Goal: Task Accomplishment & Management: Manage account settings

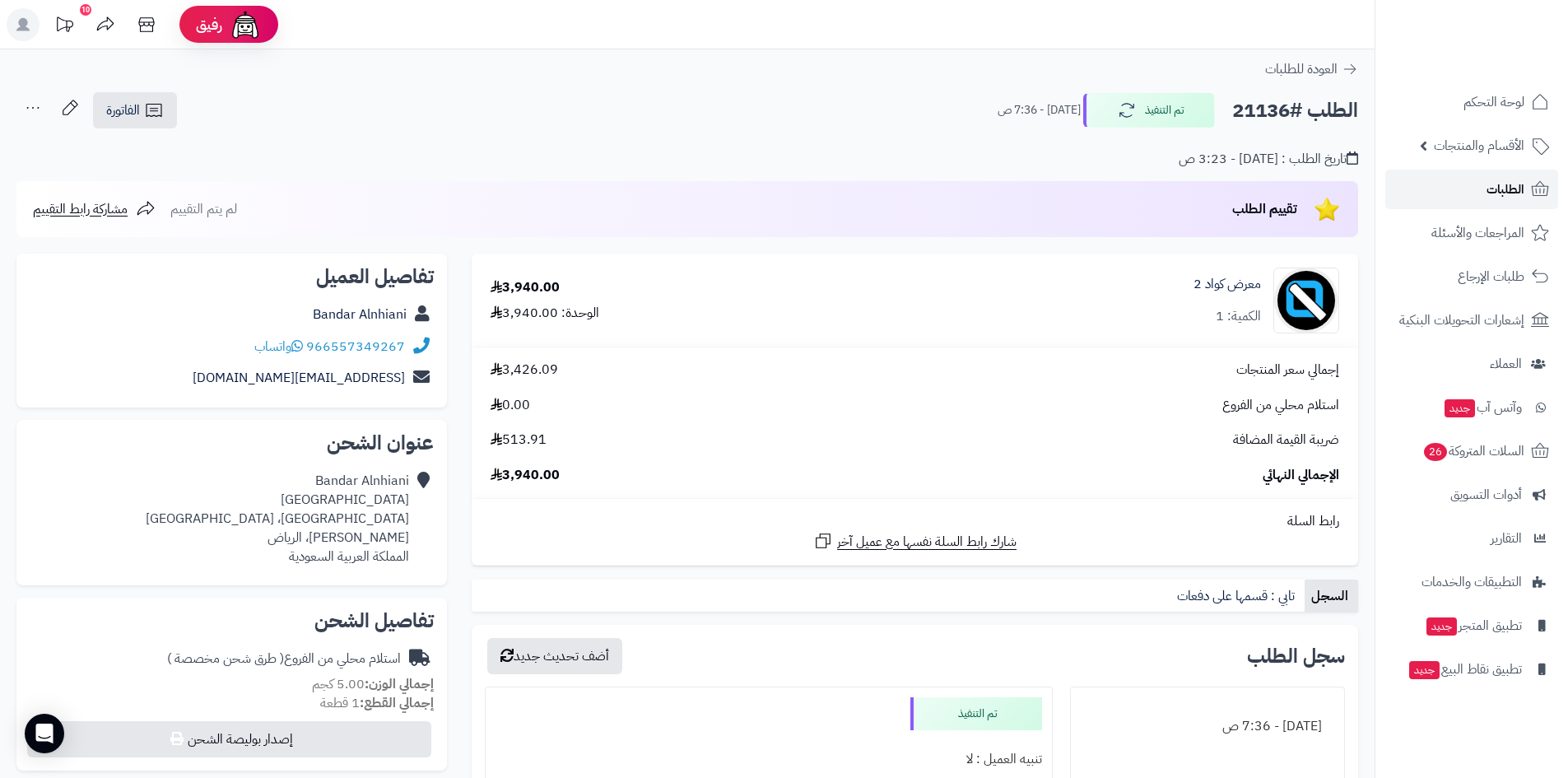
click at [1508, 193] on span "الطلبات" at bounding box center [1506, 190] width 38 height 23
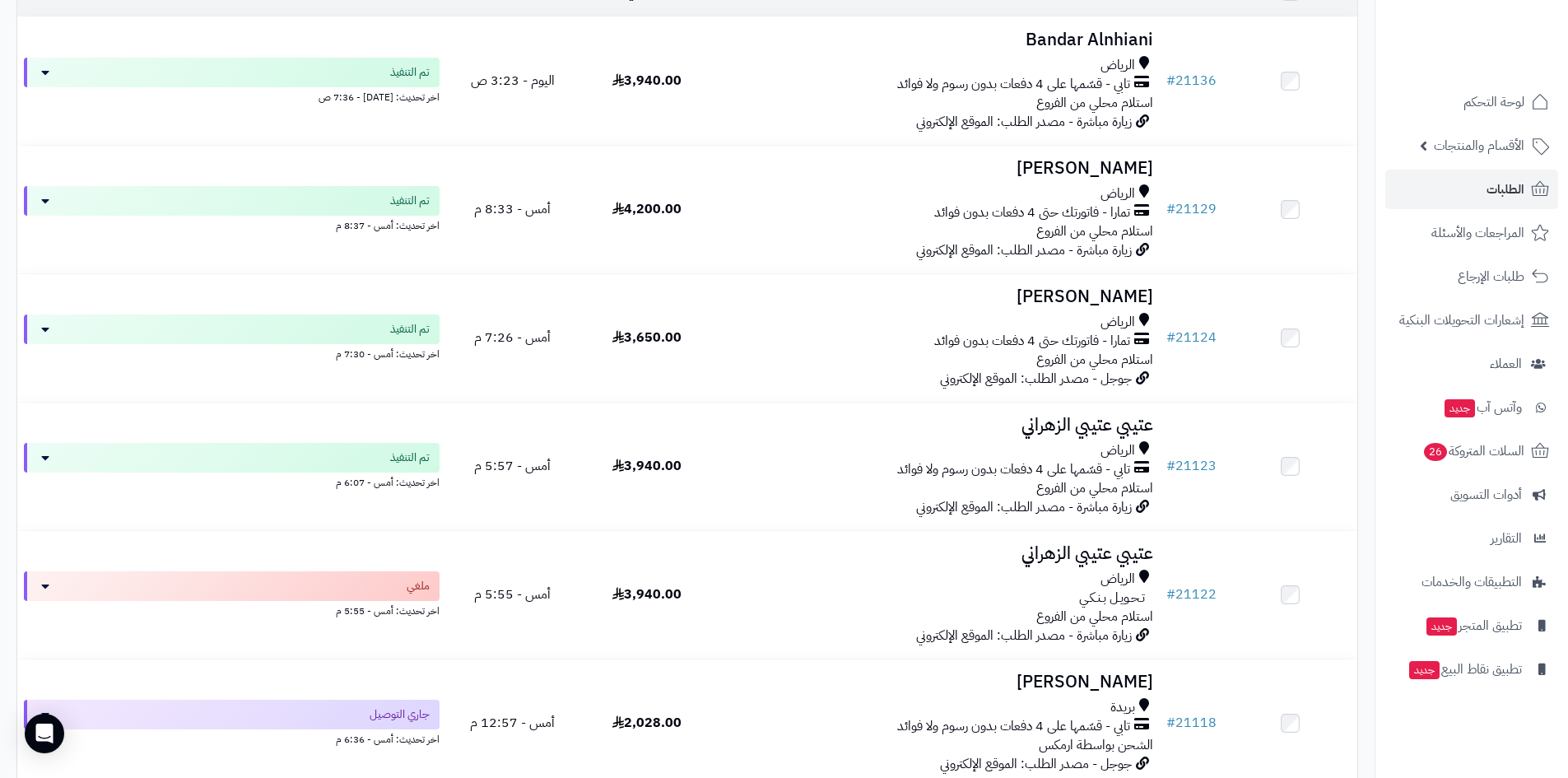
scroll to position [247, 0]
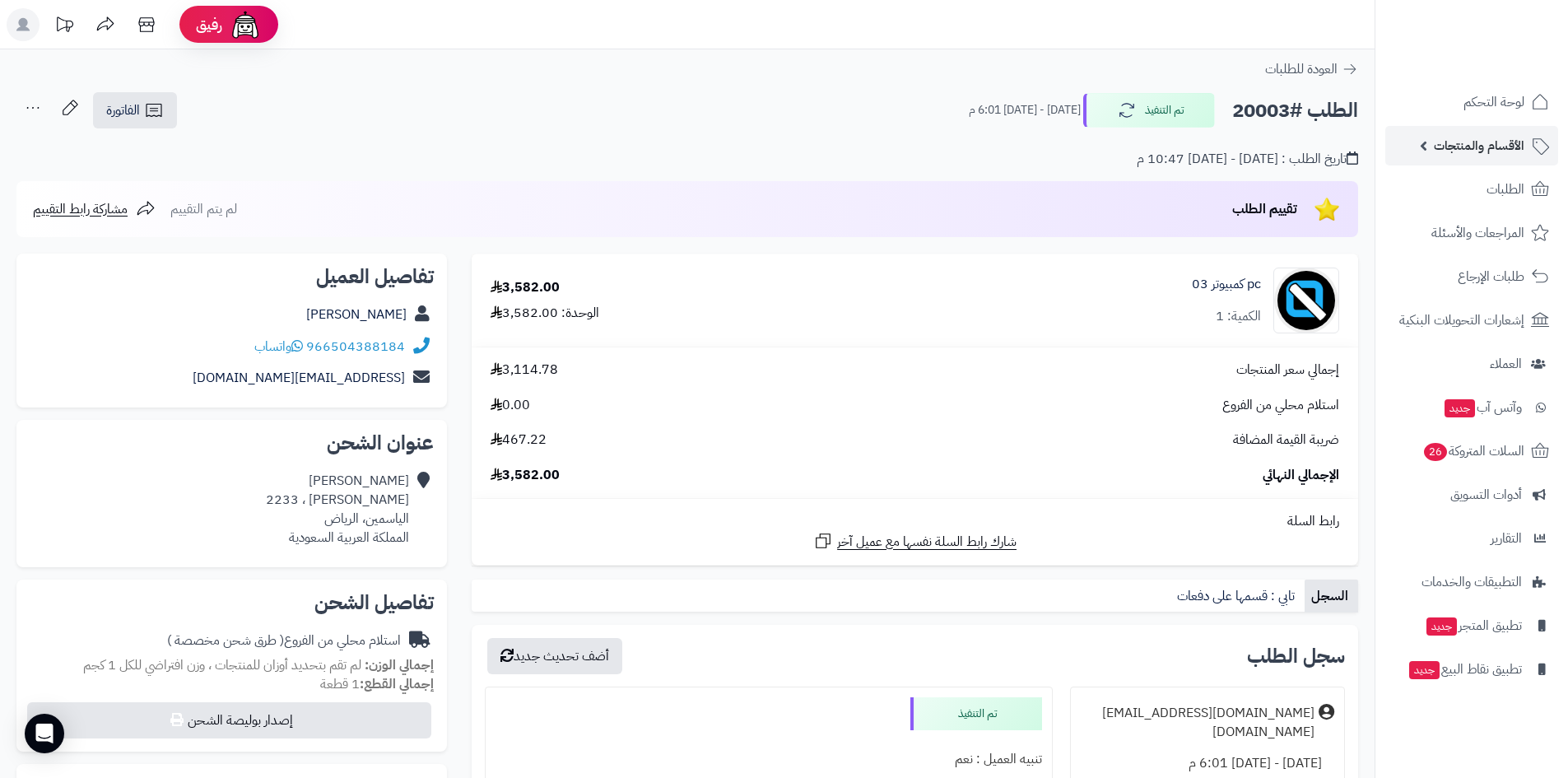
click at [1489, 151] on span "الأقسام والمنتجات" at bounding box center [1479, 146] width 90 height 23
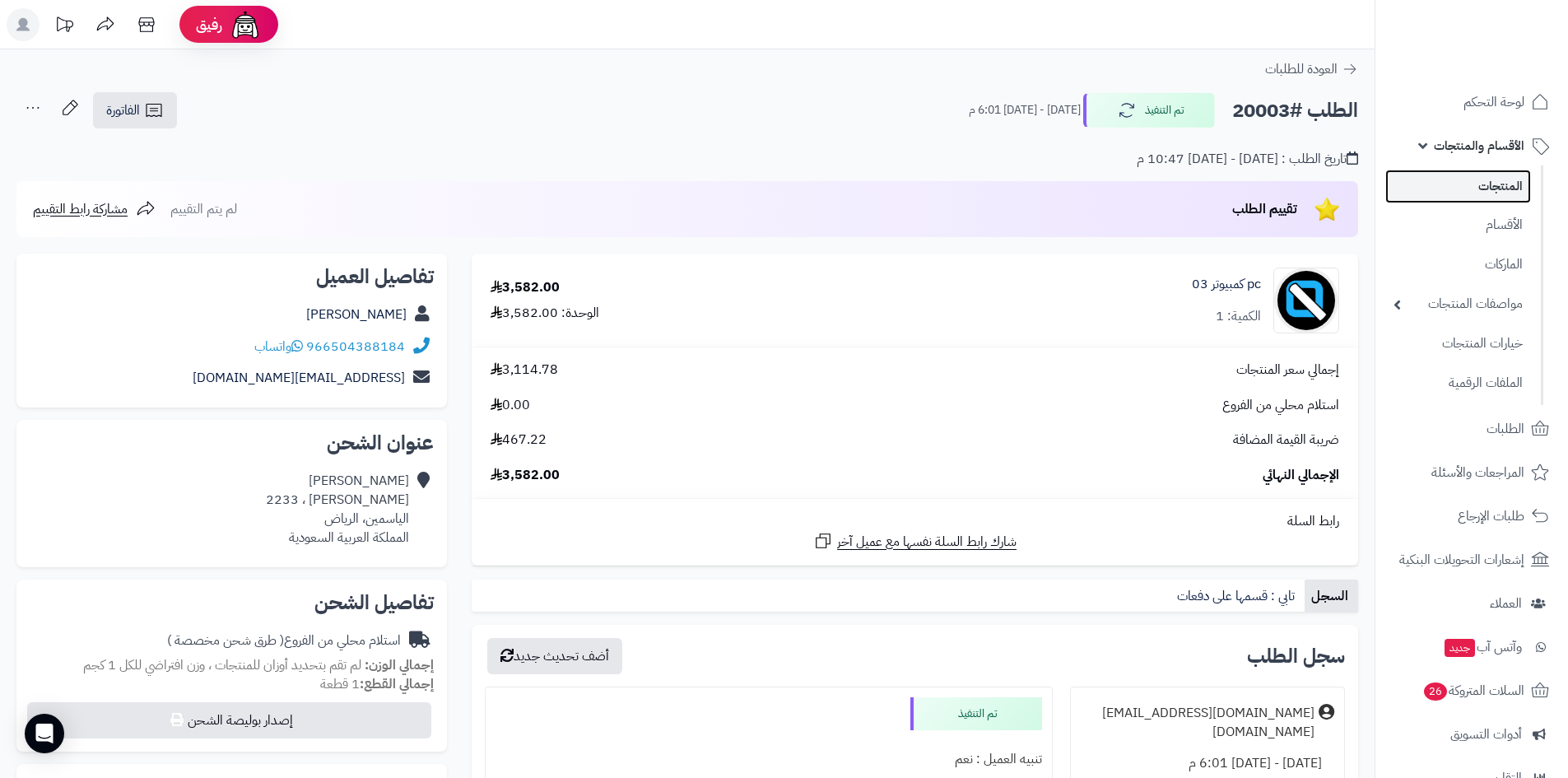
click at [1486, 181] on link "المنتجات" at bounding box center [1457, 186] width 145 height 33
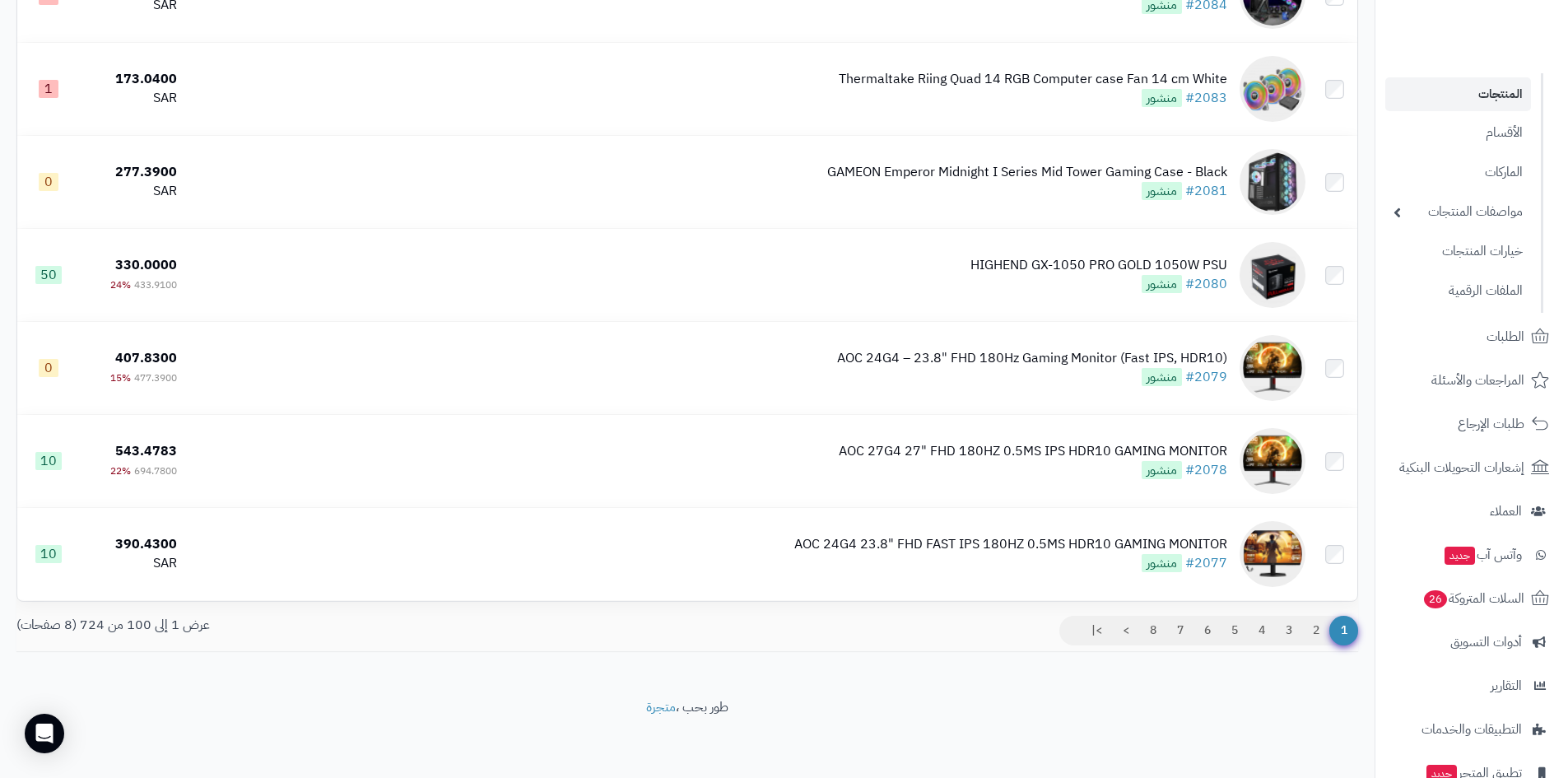
scroll to position [171, 0]
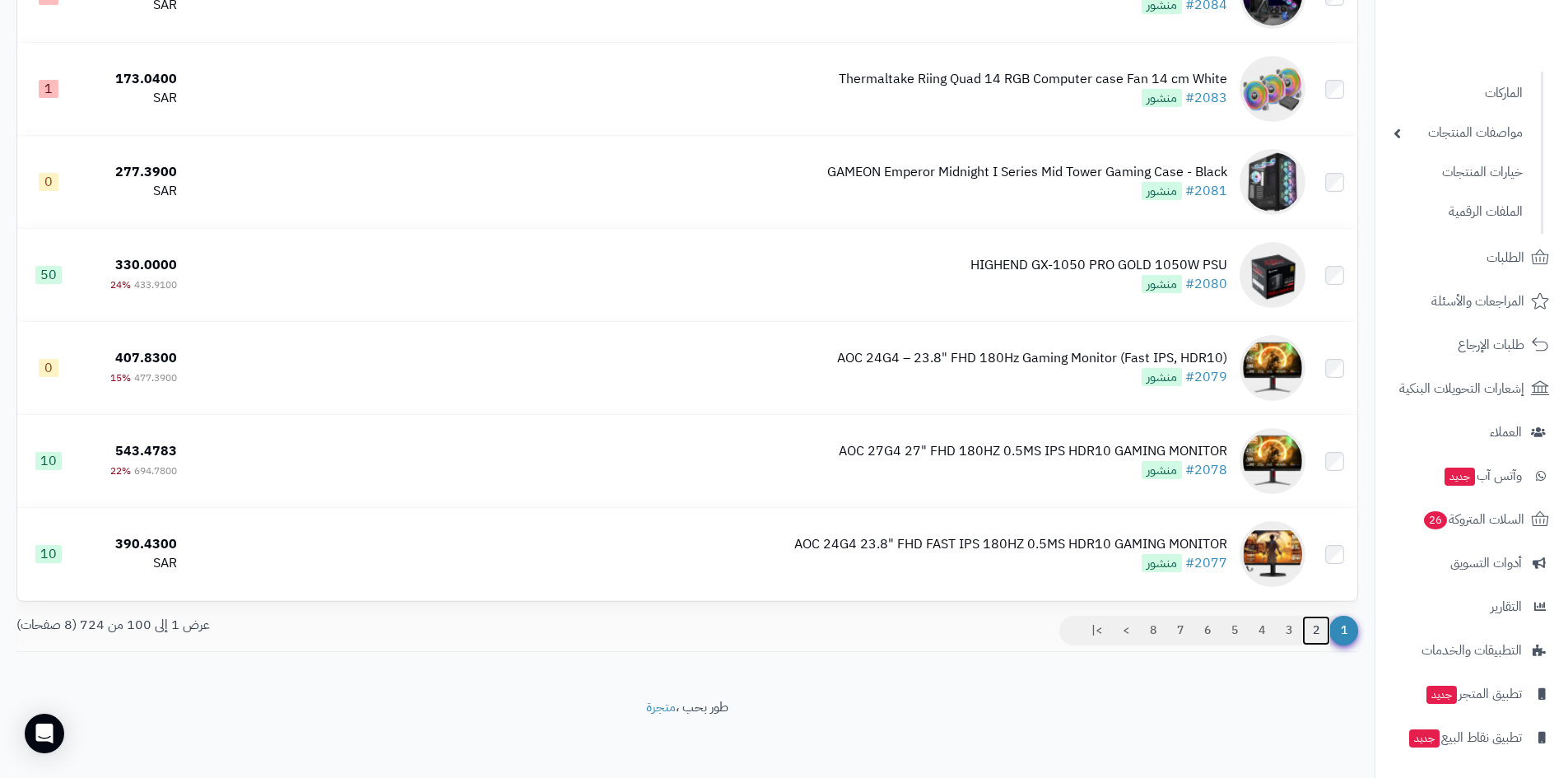
click at [1314, 621] on link "2" at bounding box center [1315, 630] width 28 height 30
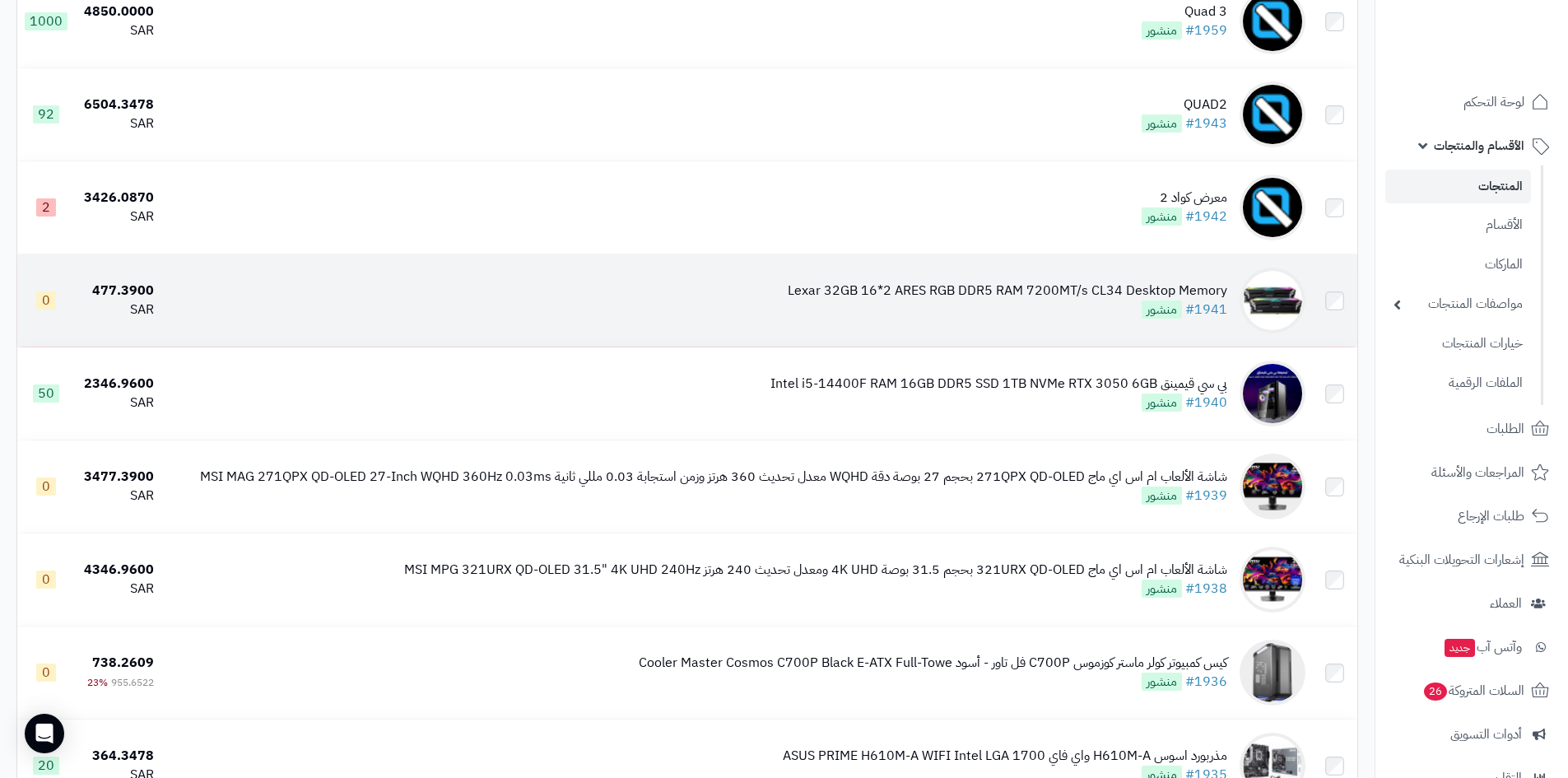
scroll to position [8426, 0]
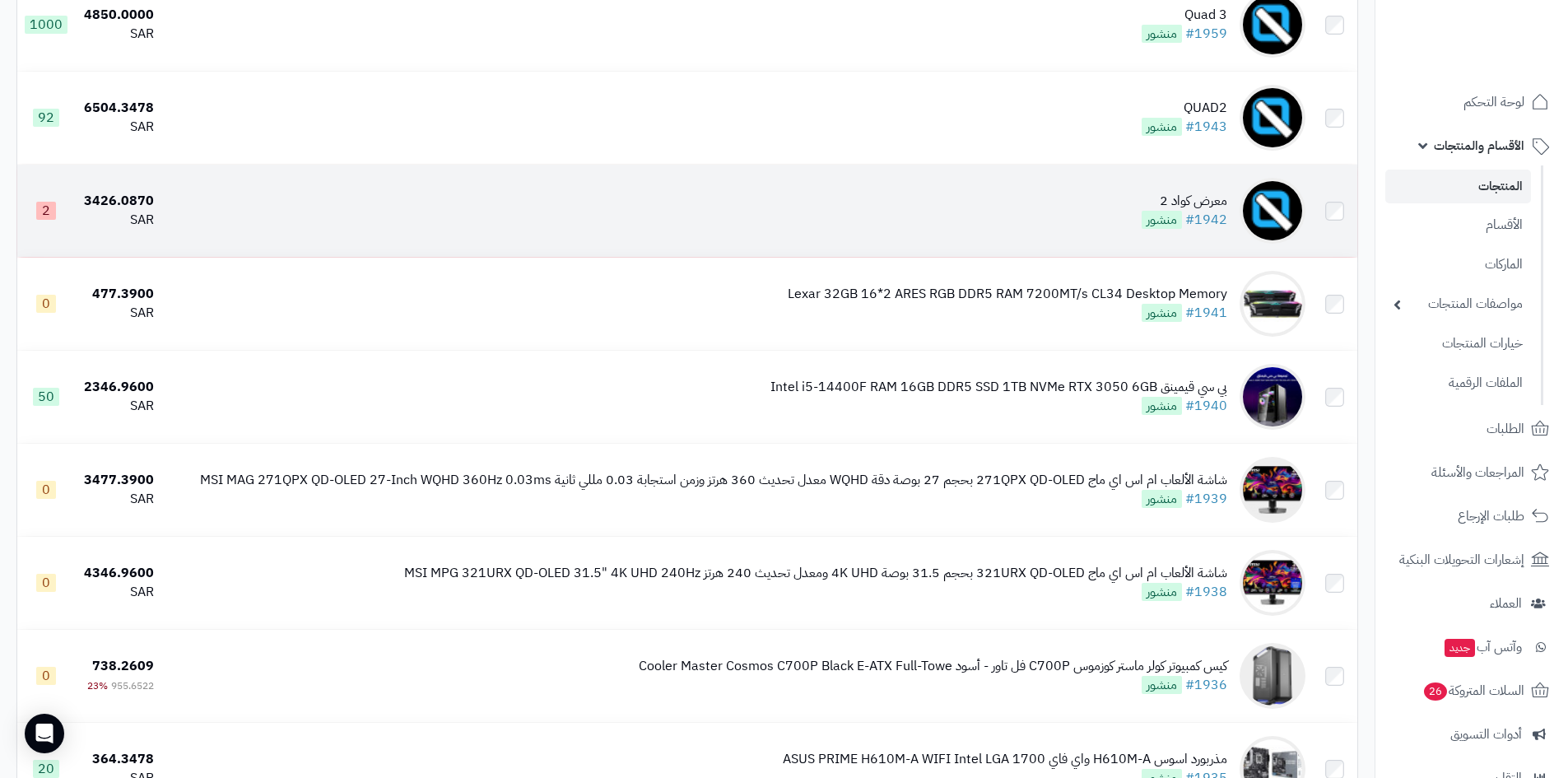
click at [1102, 208] on td "معرض كواد 2 #1942 منشور" at bounding box center [736, 210] width 1151 height 92
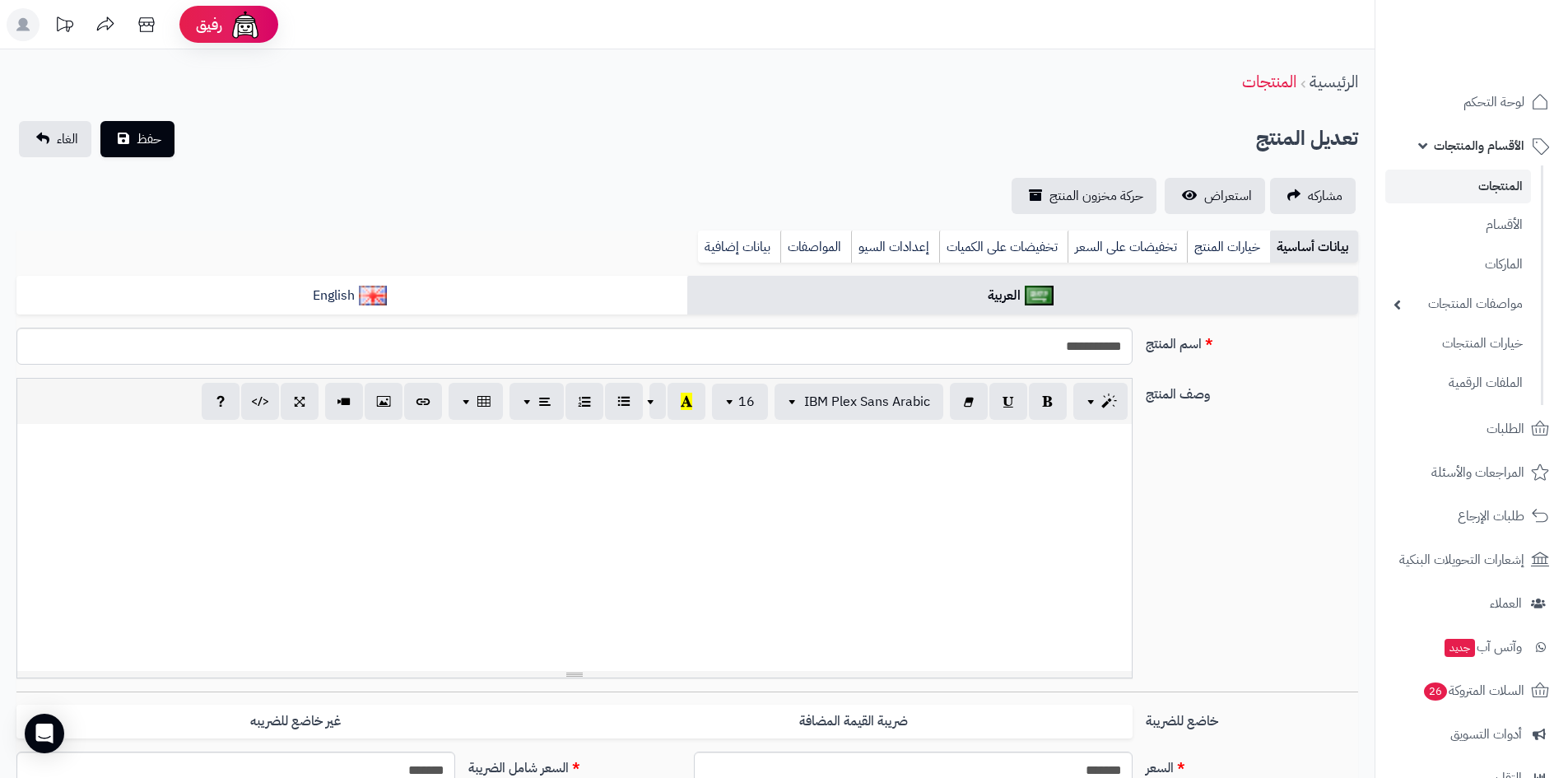
select select
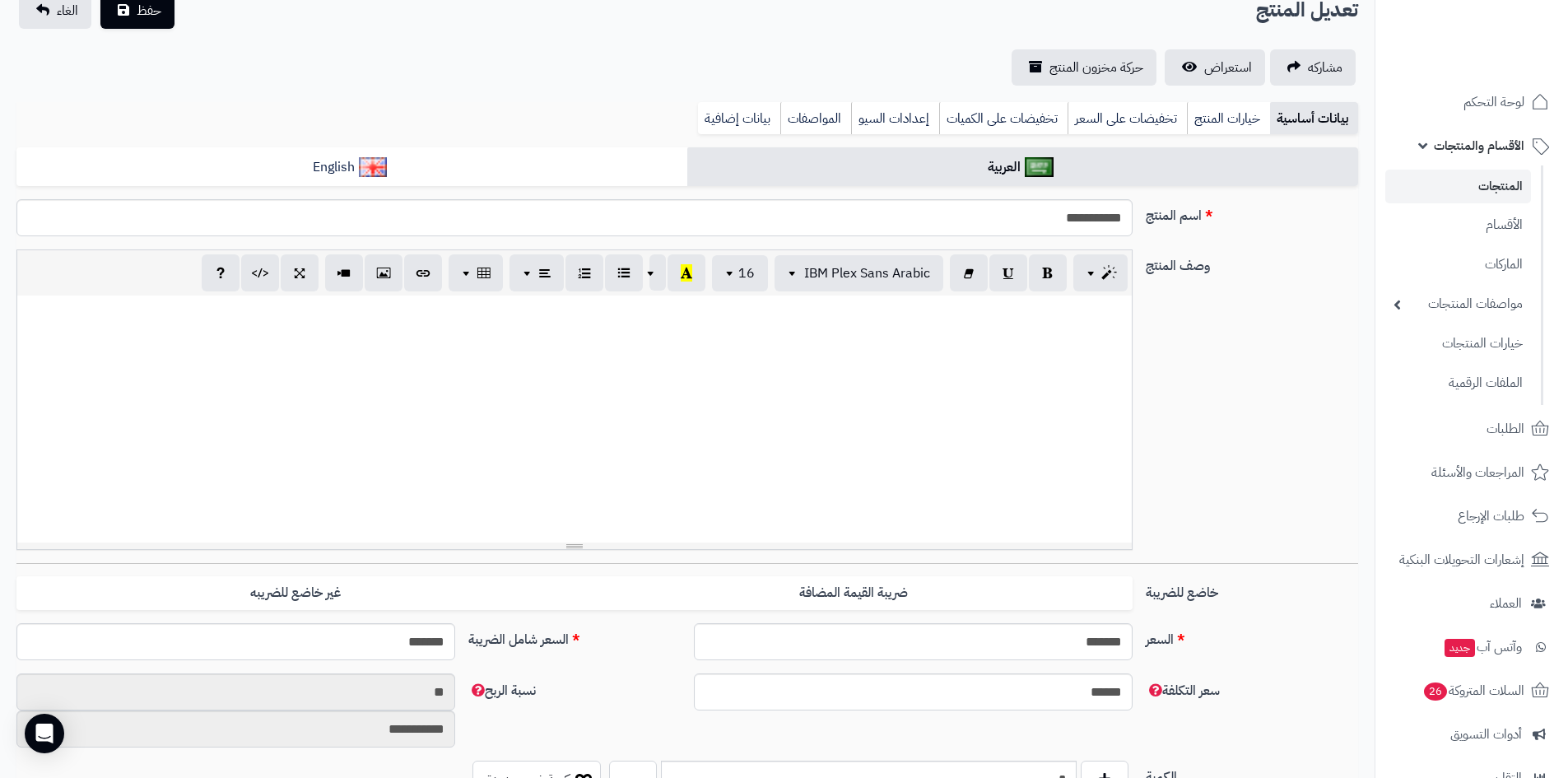
scroll to position [247, 0]
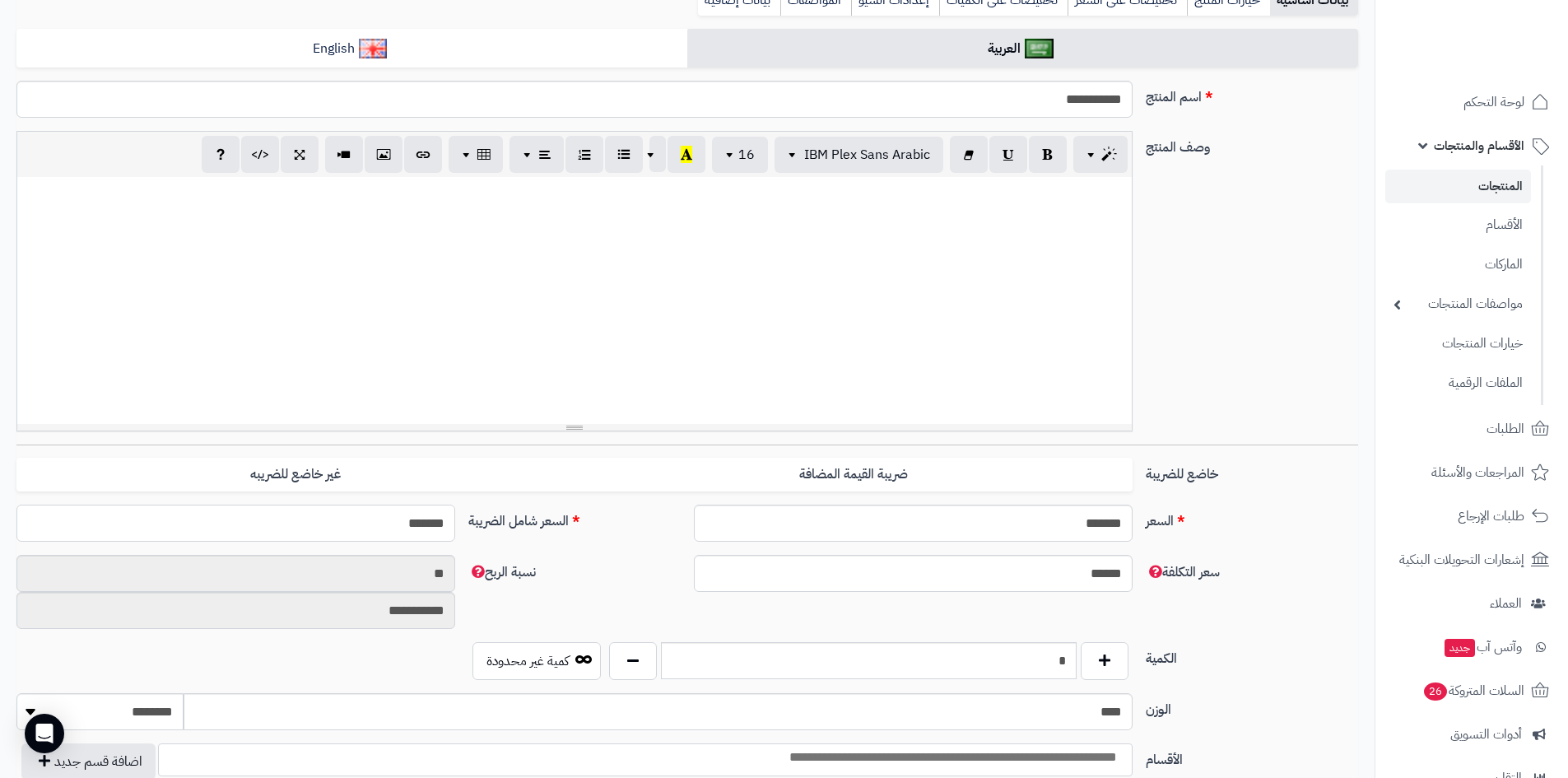
click at [376, 526] on input "*******" at bounding box center [235, 523] width 438 height 37
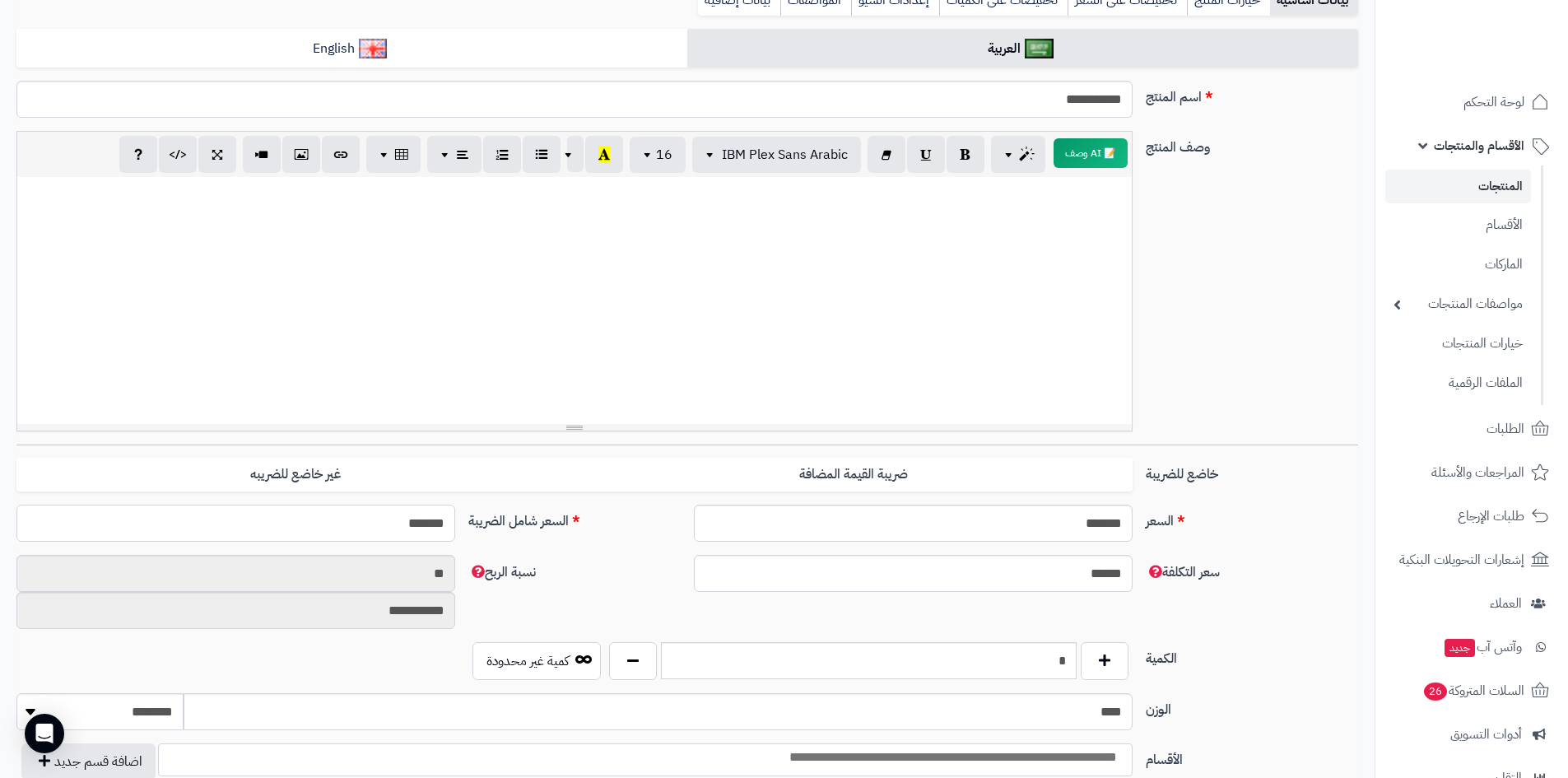
click at [364, 532] on input "*******" at bounding box center [235, 523] width 438 height 37
click at [389, 531] on input "*******" at bounding box center [235, 523] width 438 height 37
drag, startPoint x: 389, startPoint y: 531, endPoint x: 376, endPoint y: 531, distance: 13.0
click at [387, 531] on input "*******" at bounding box center [235, 523] width 438 height 37
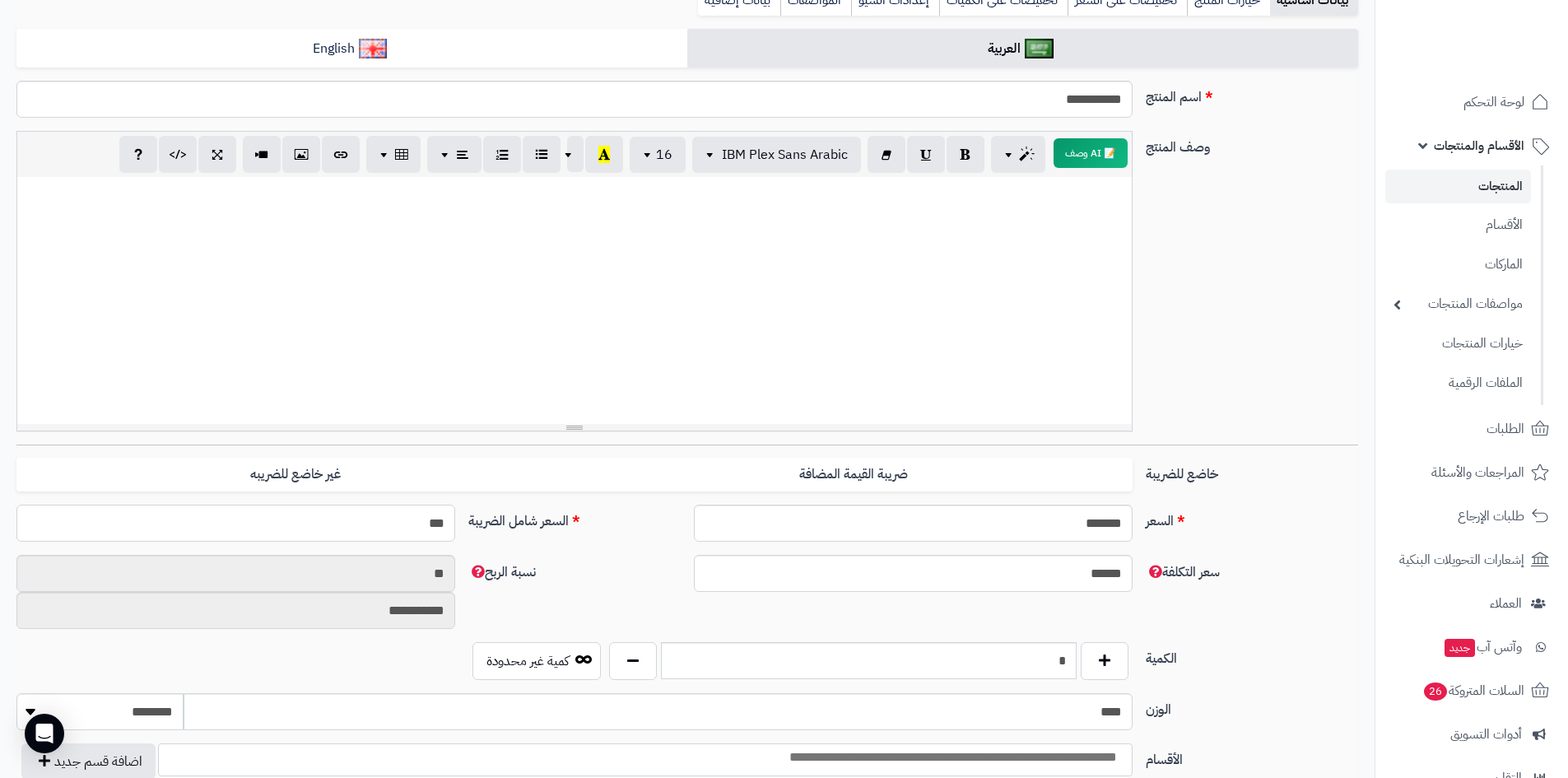
type input "***"
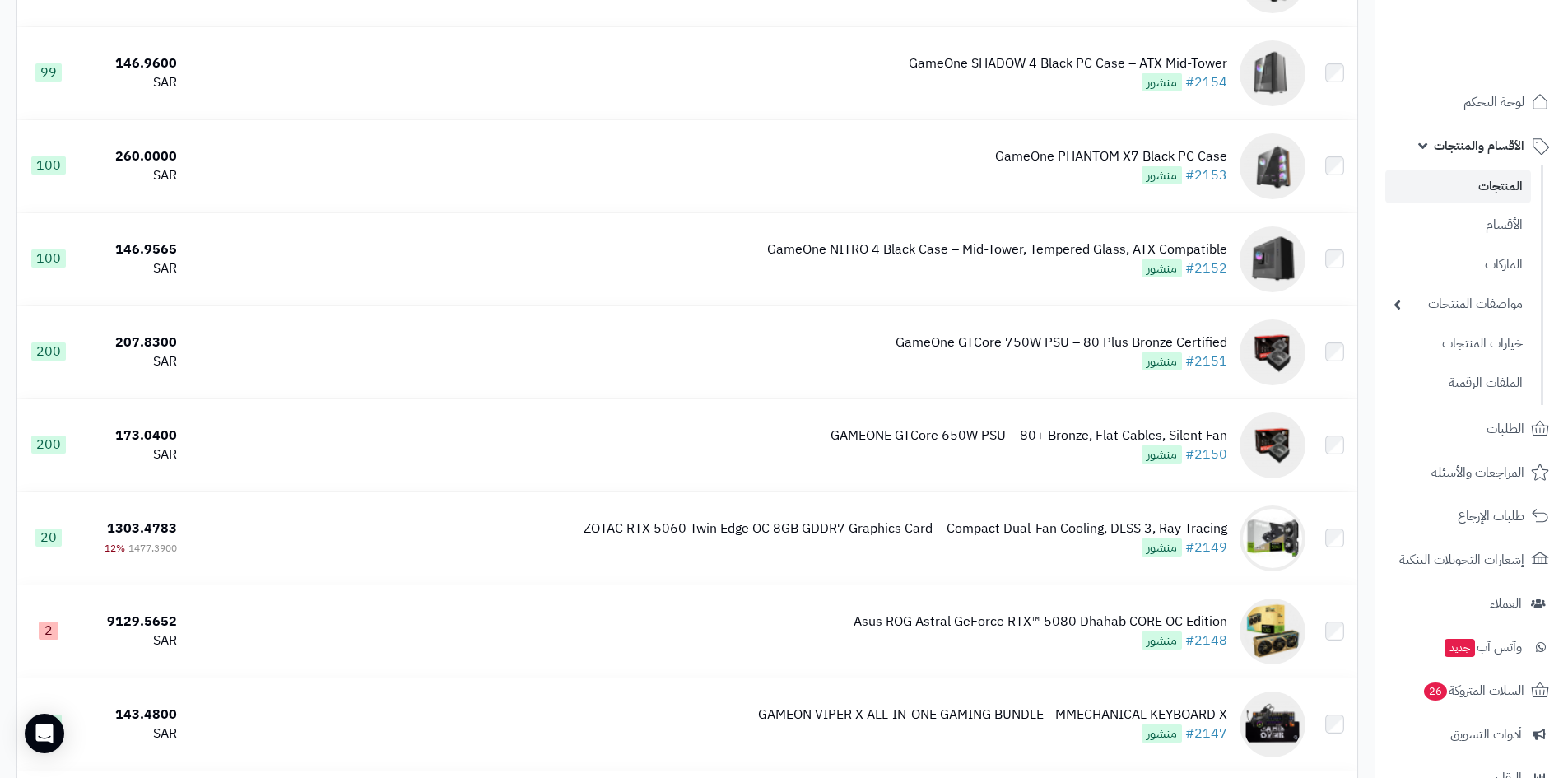
scroll to position [8973, 0]
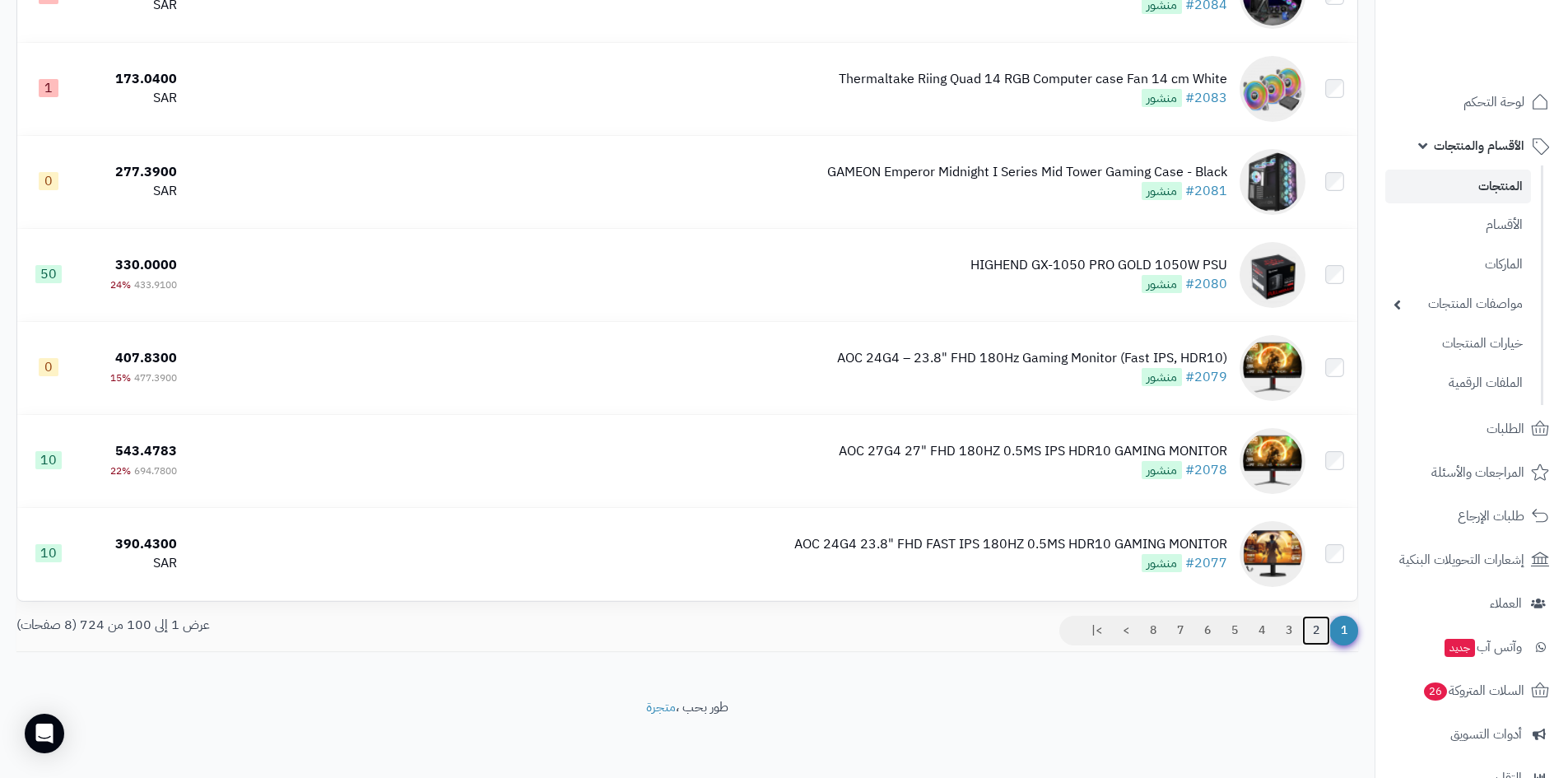
click at [1314, 625] on link "2" at bounding box center [1315, 630] width 28 height 30
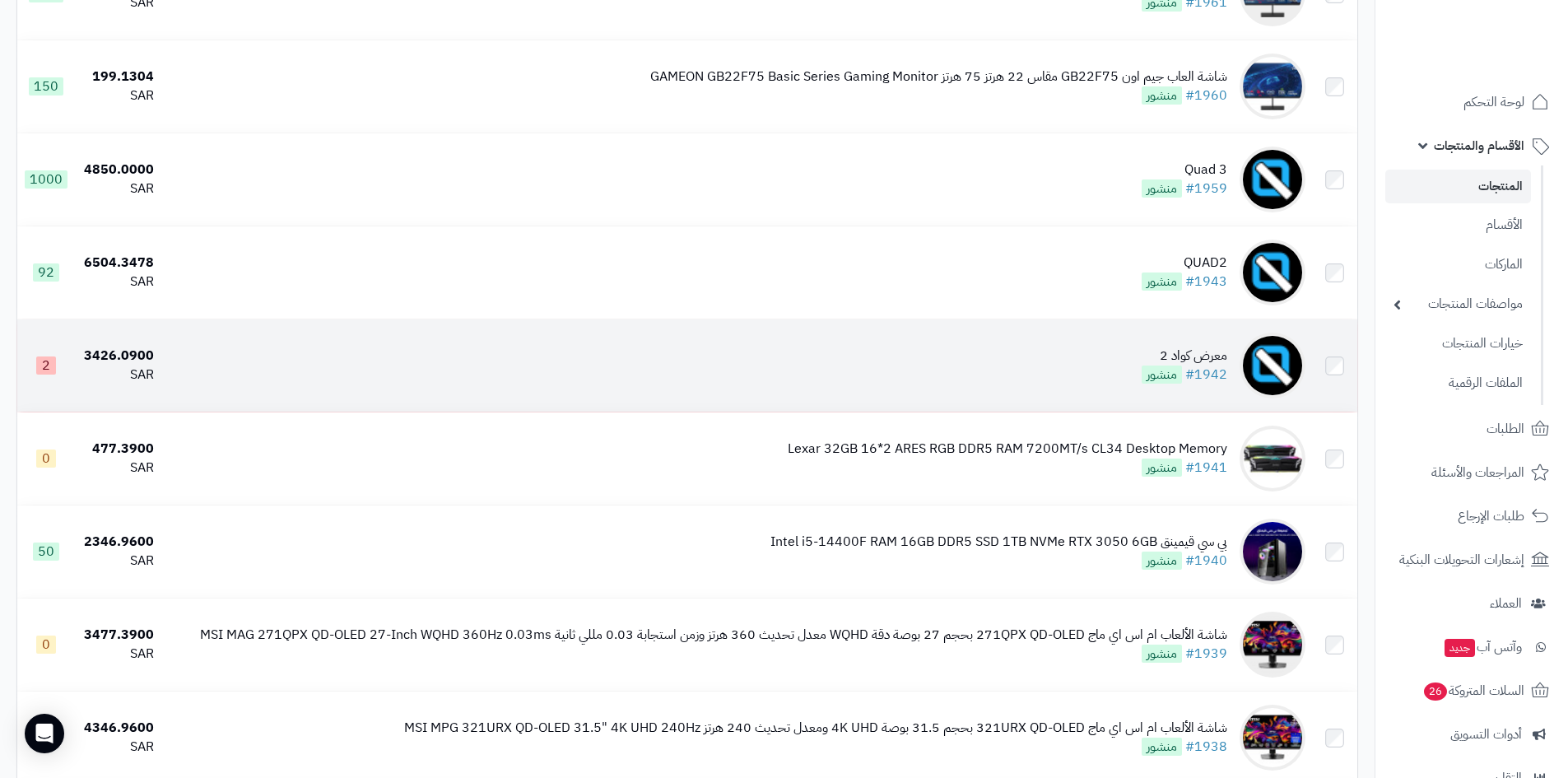
scroll to position [8261, 0]
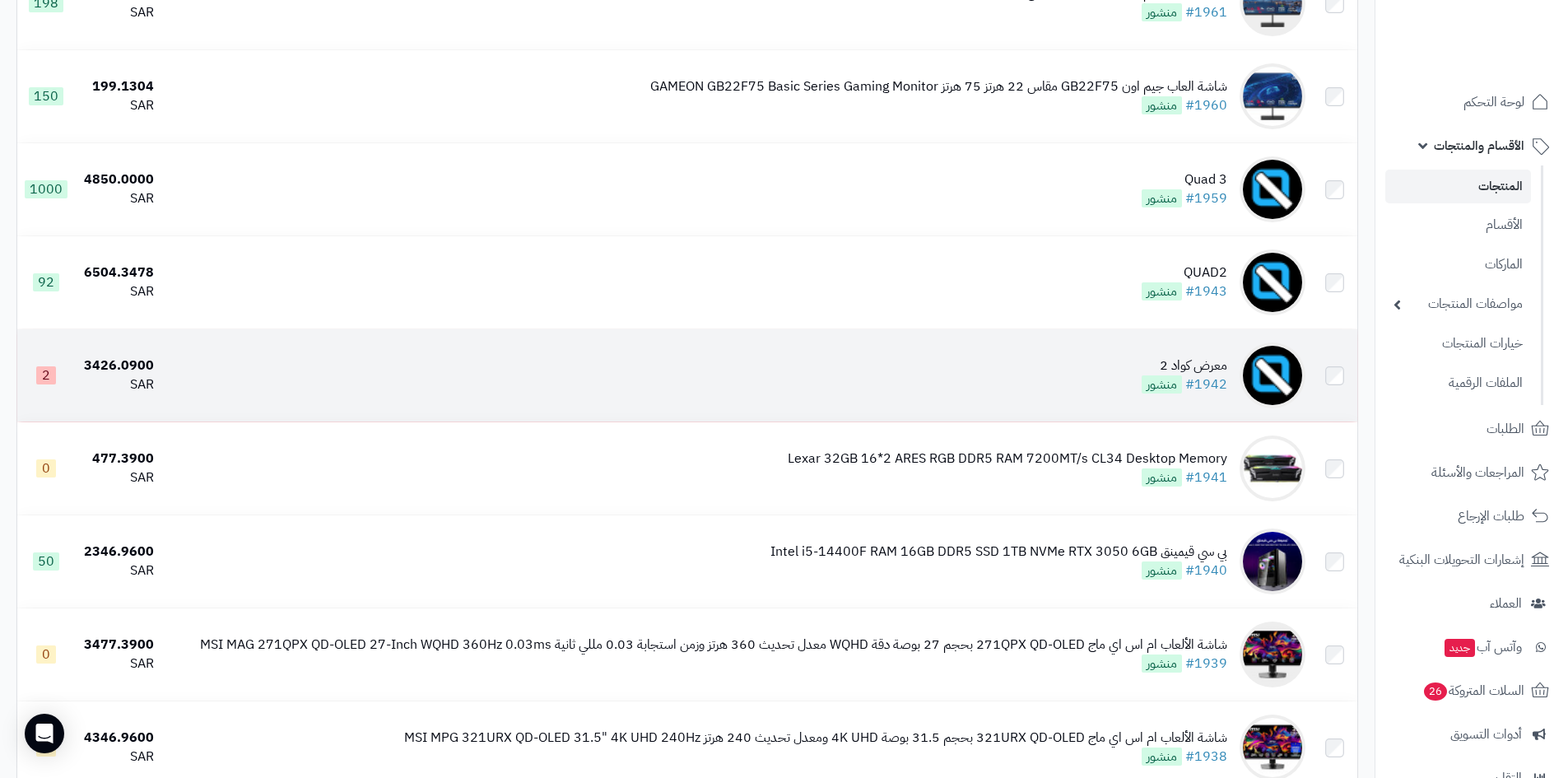
click at [1111, 363] on td "معرض كواد 2 #1942 منشور" at bounding box center [736, 375] width 1151 height 92
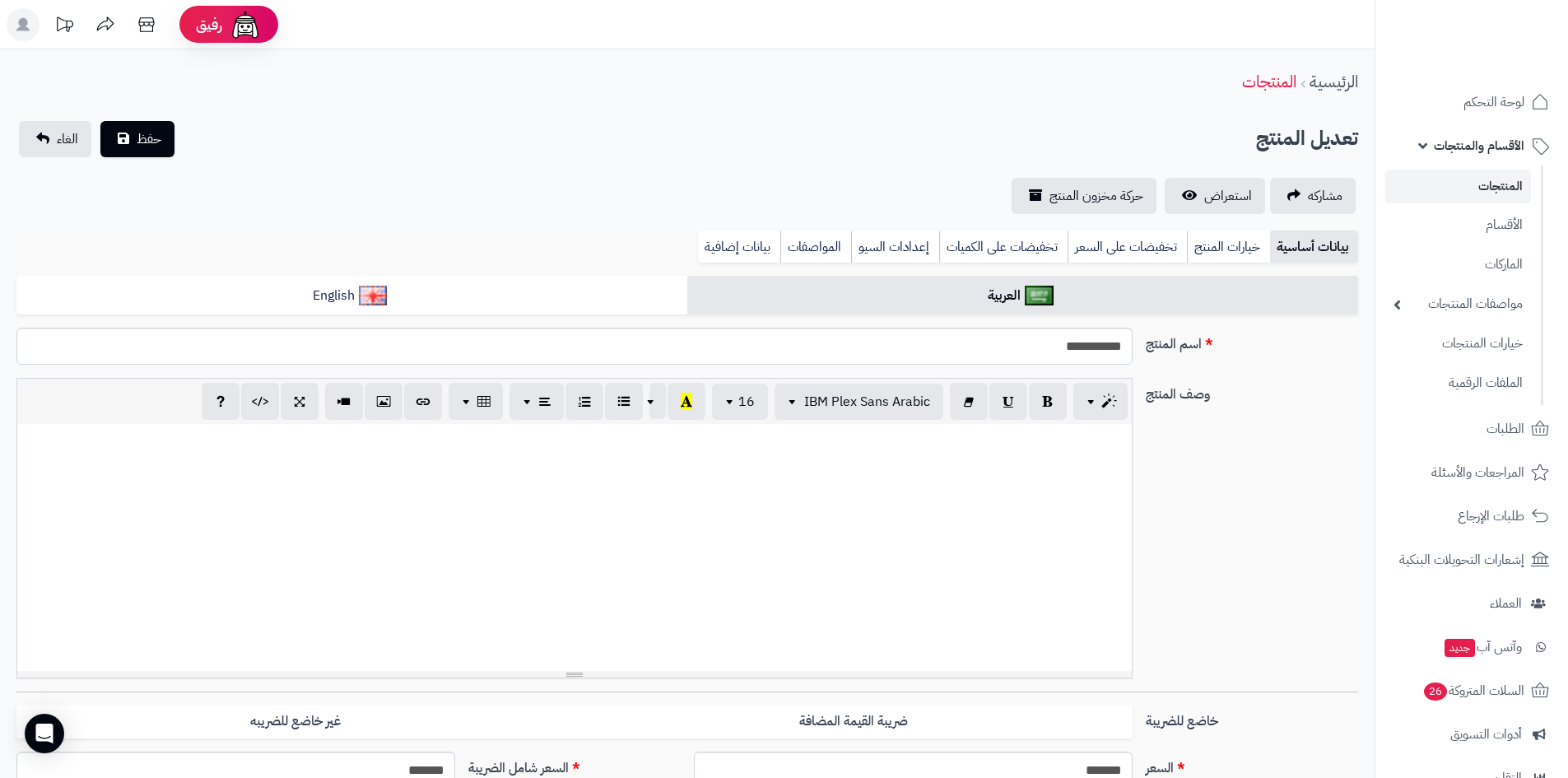
select select
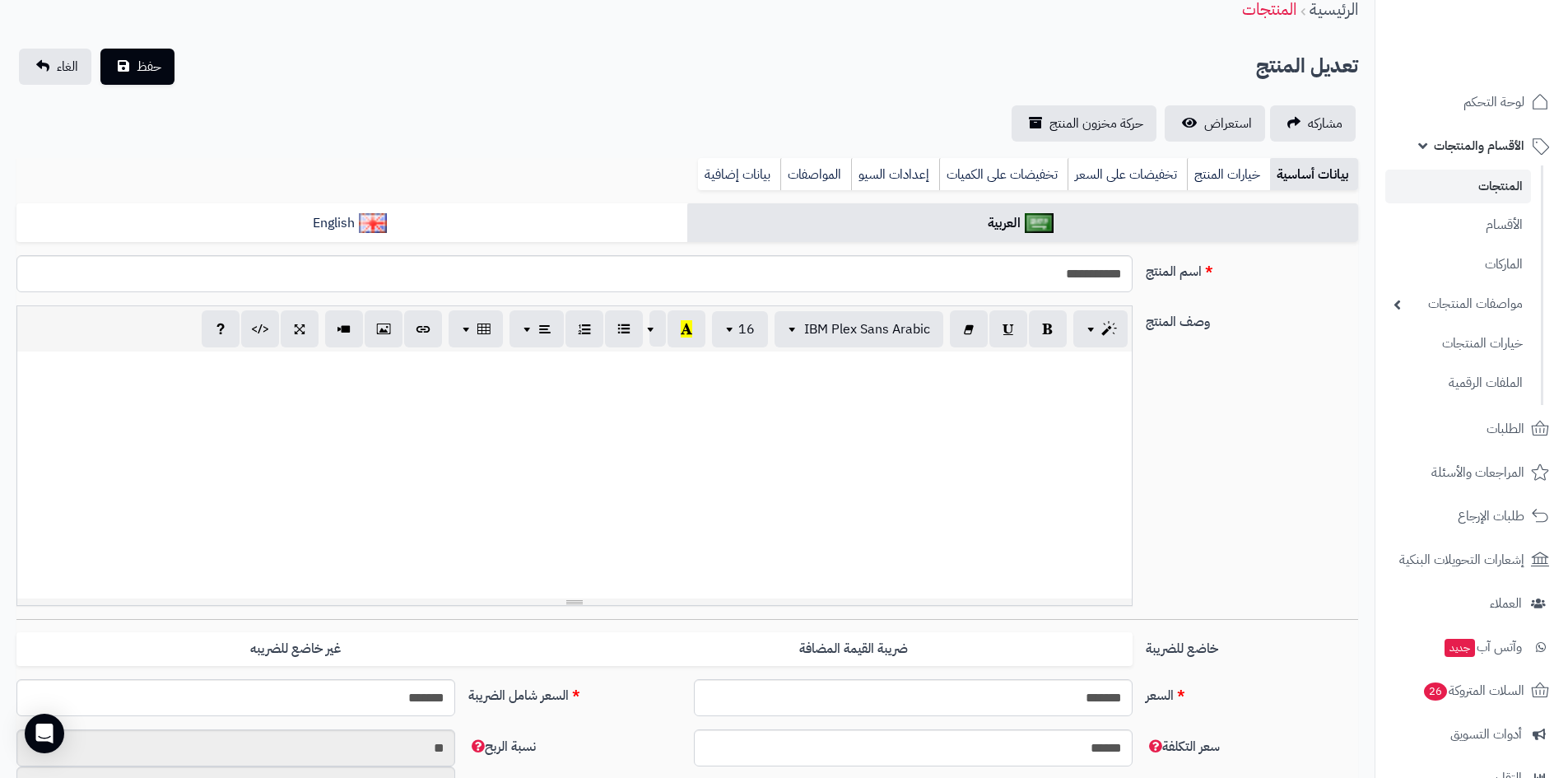
scroll to position [164, 0]
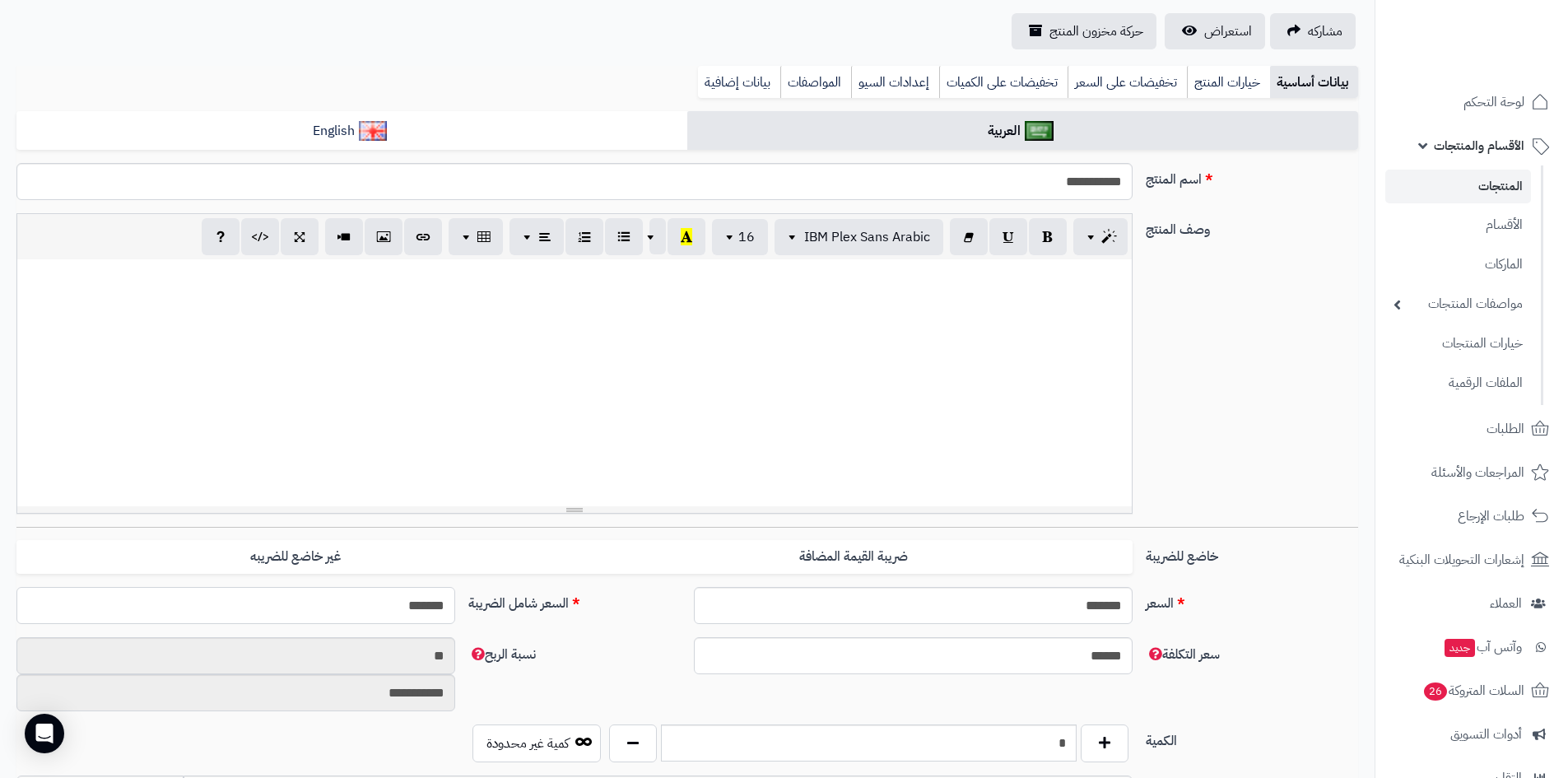
click at [389, 604] on input "*******" at bounding box center [235, 605] width 438 height 37
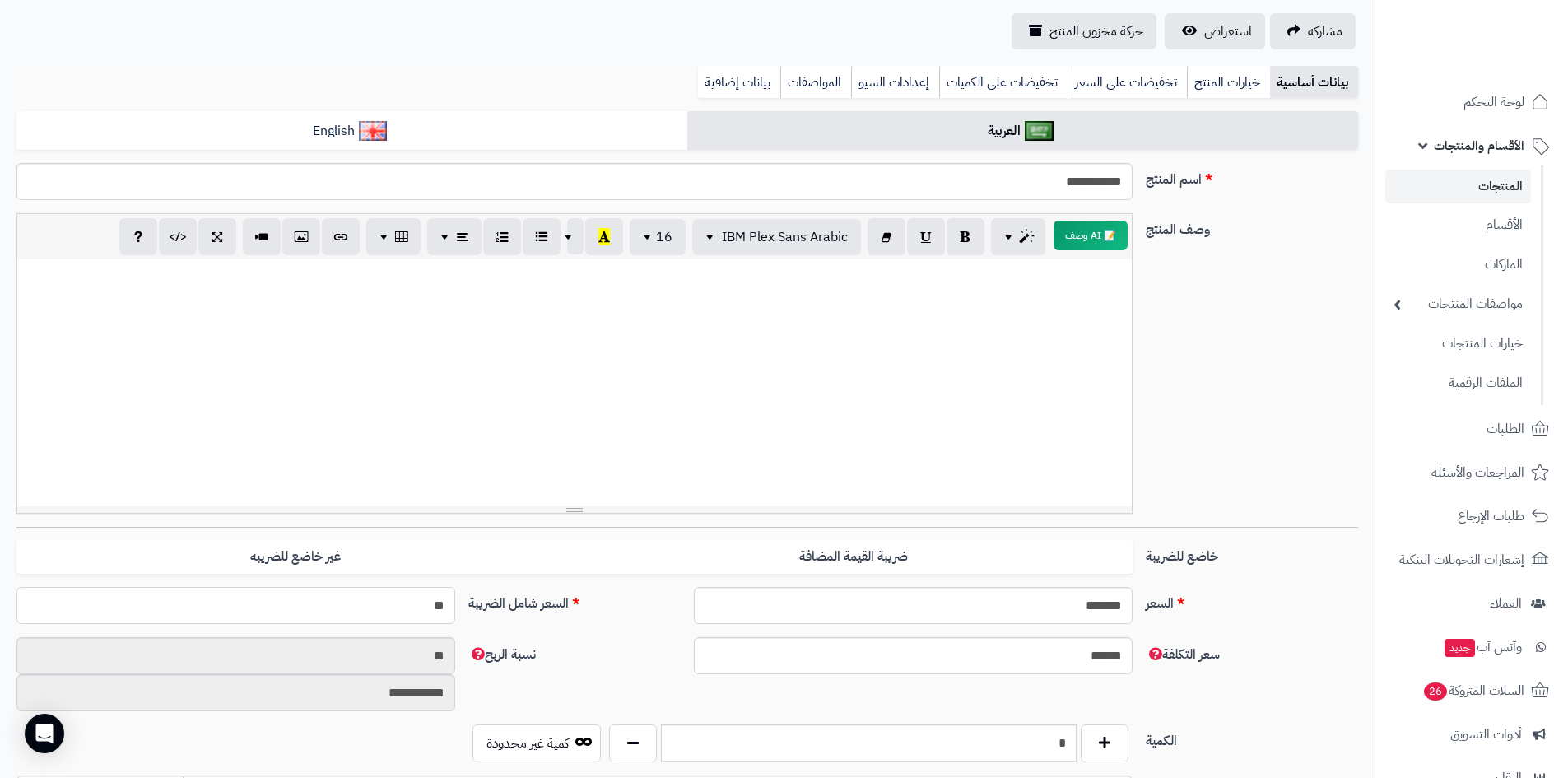
type input "***"
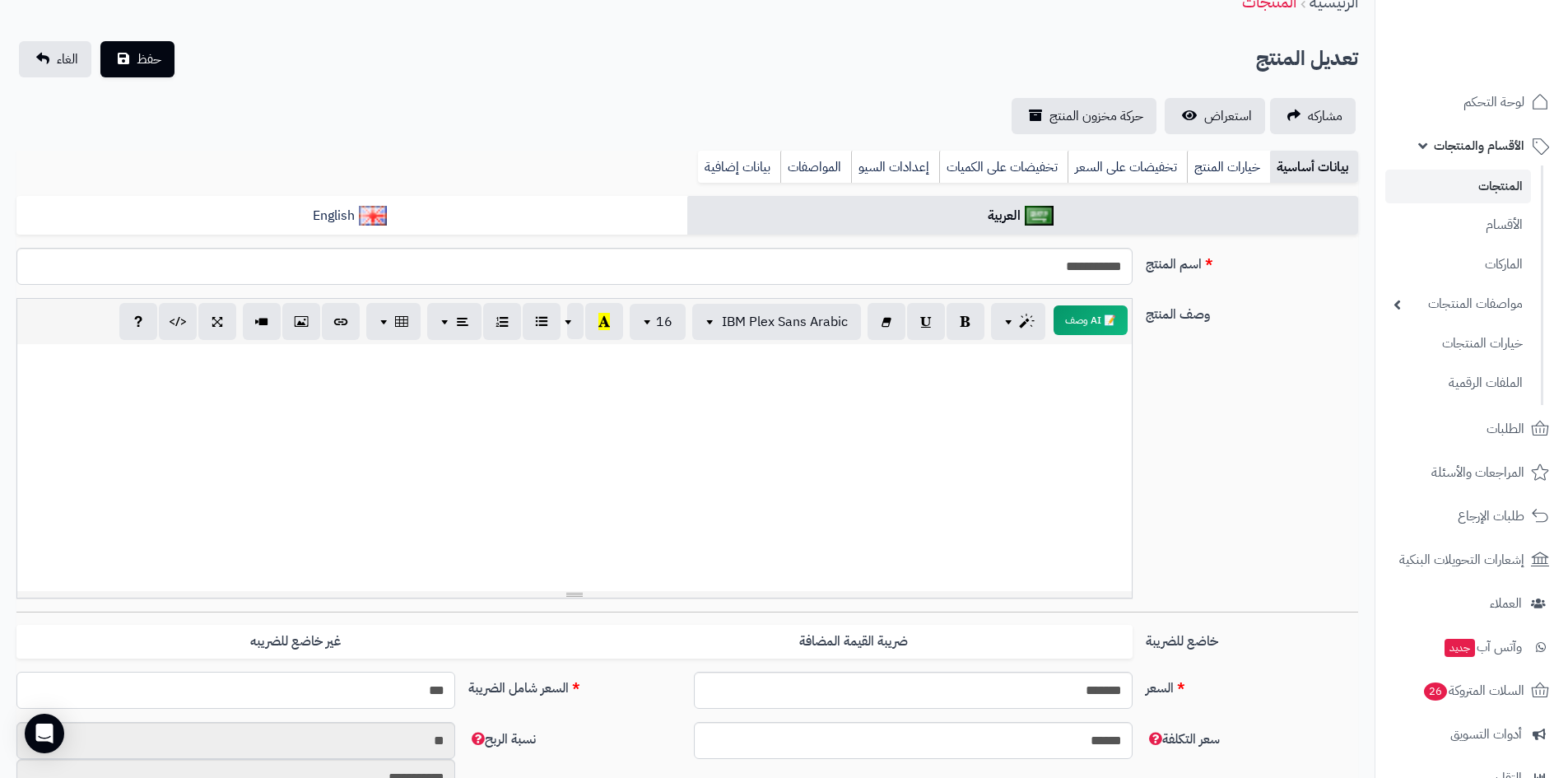
scroll to position [0, 0]
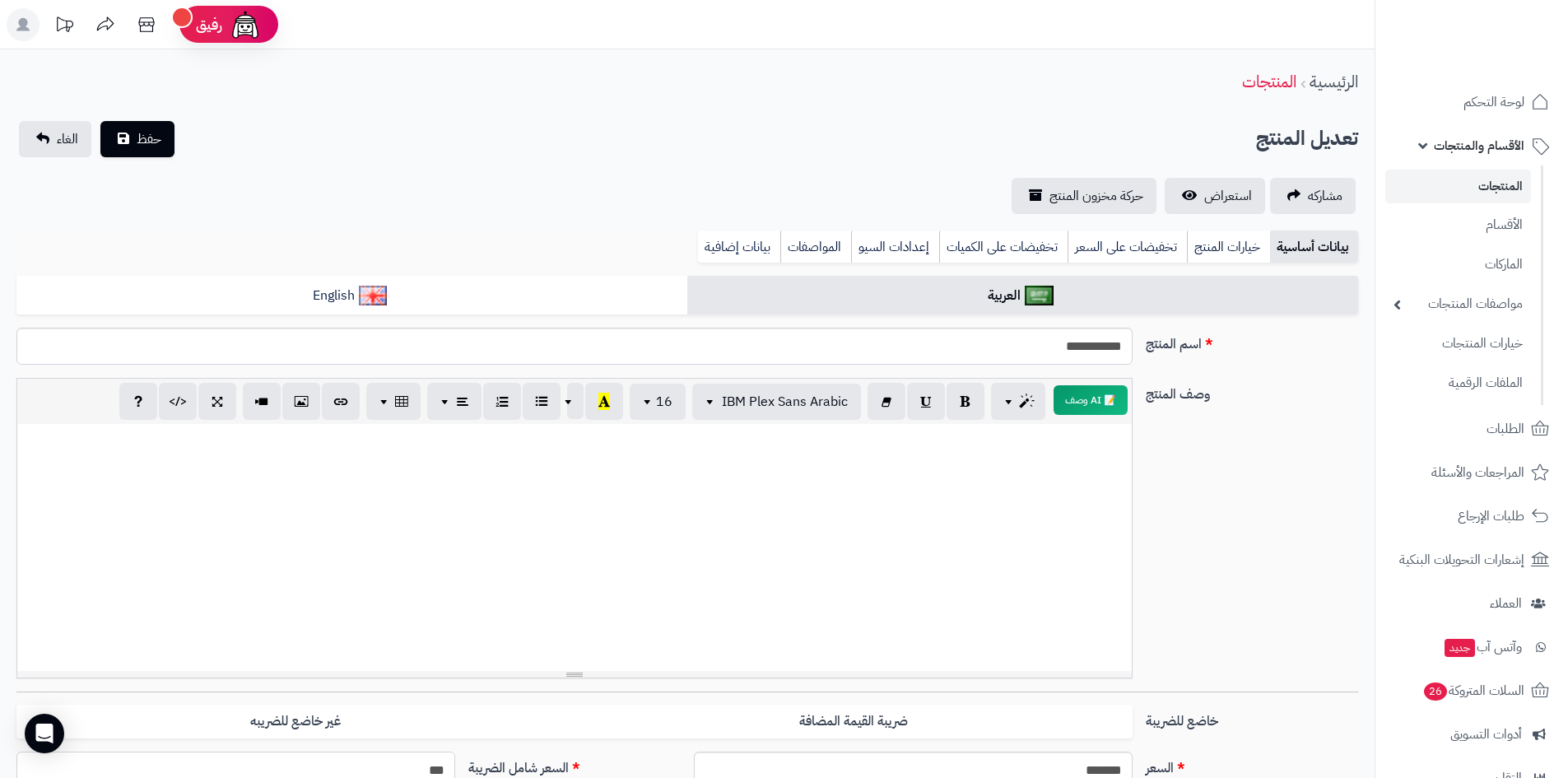
type input "**********"
type input "***"
drag, startPoint x: 143, startPoint y: 138, endPoint x: 754, endPoint y: 168, distance: 611.7
click at [147, 137] on span "حفظ" at bounding box center [148, 139] width 24 height 20
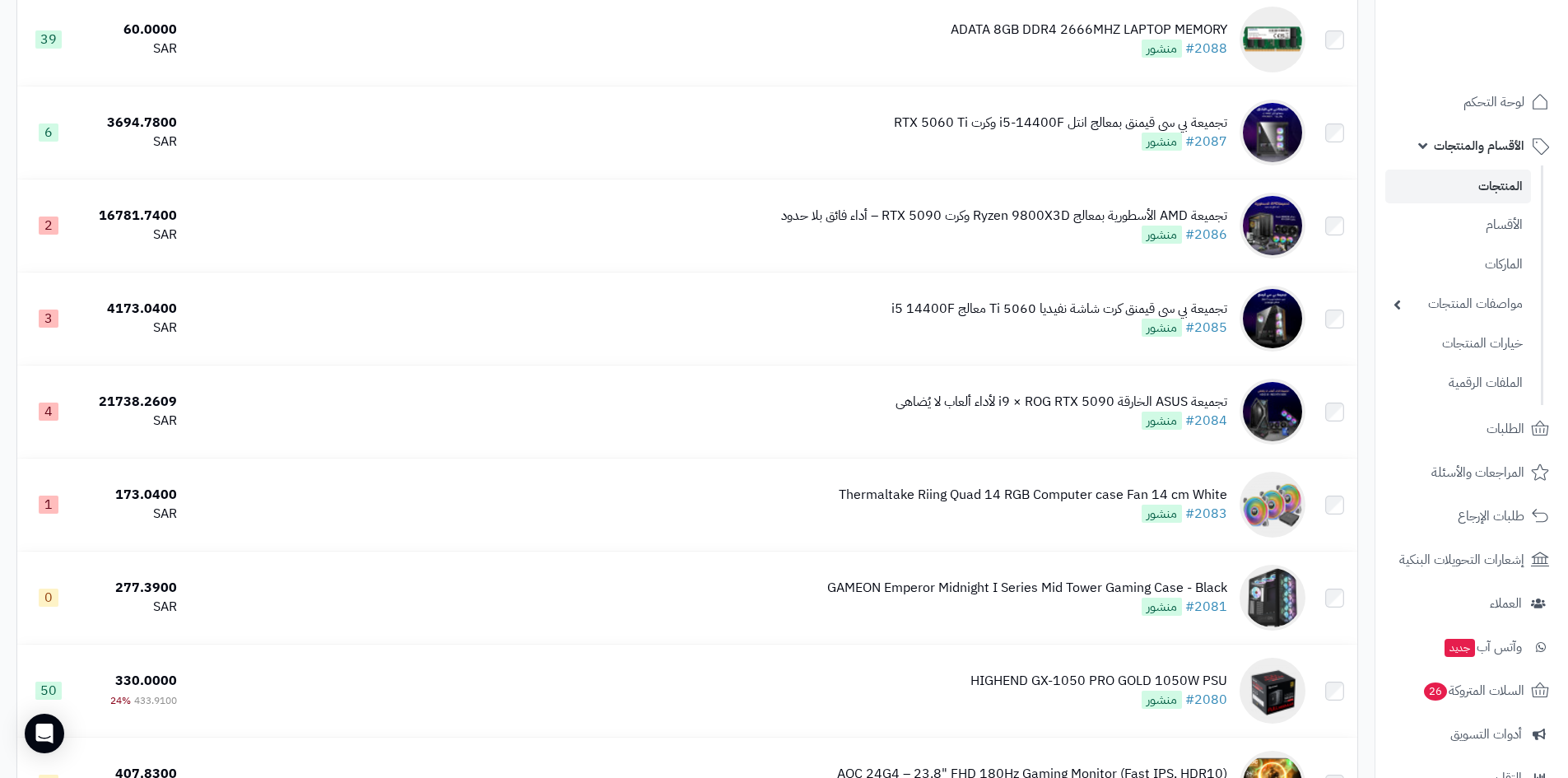
scroll to position [8920, 0]
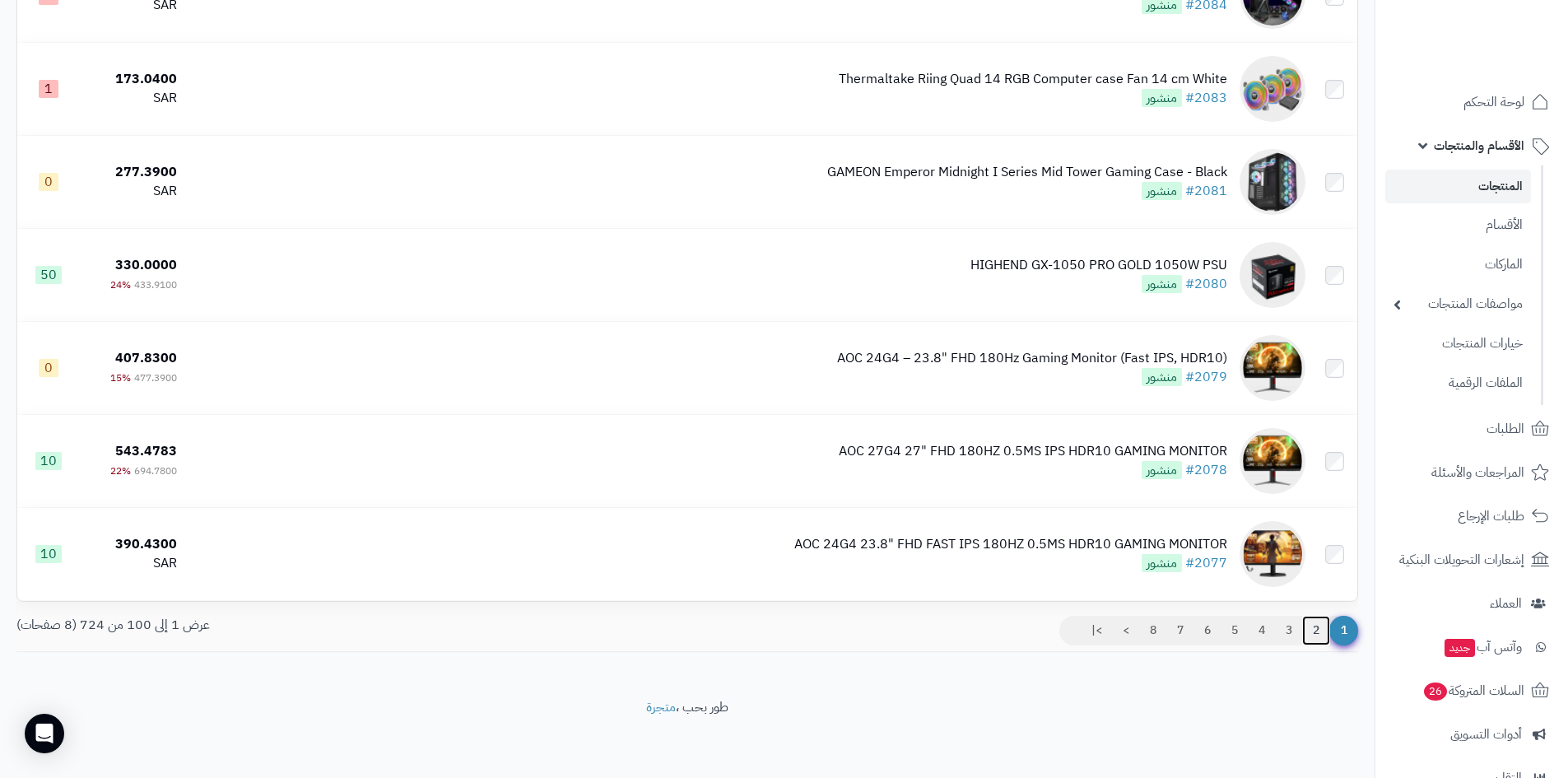
click at [1319, 629] on link "2" at bounding box center [1315, 630] width 28 height 30
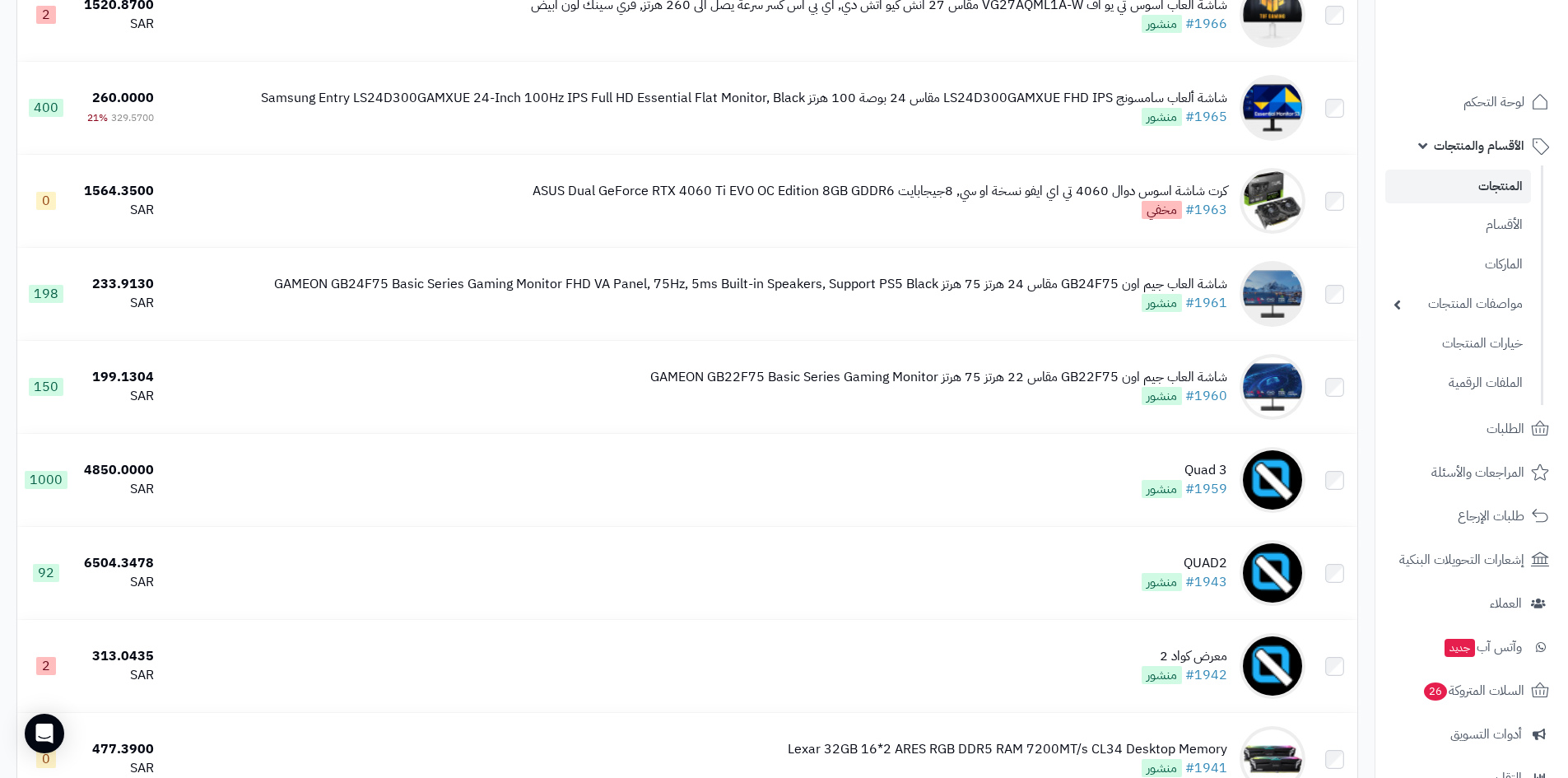
scroll to position [7992, 0]
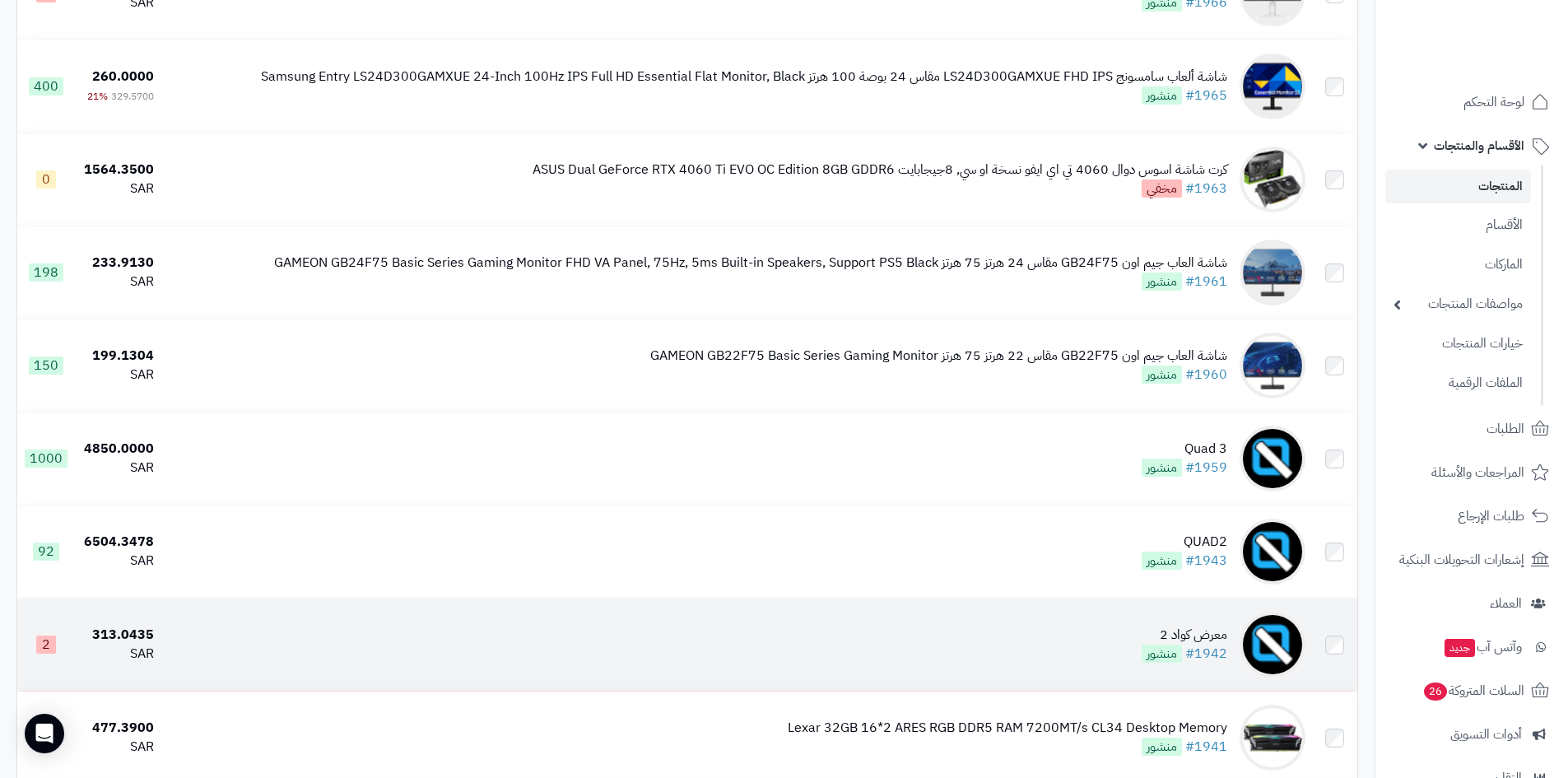
click at [1082, 667] on td "معرض كواد 2 #1942 منشور" at bounding box center [736, 644] width 1151 height 92
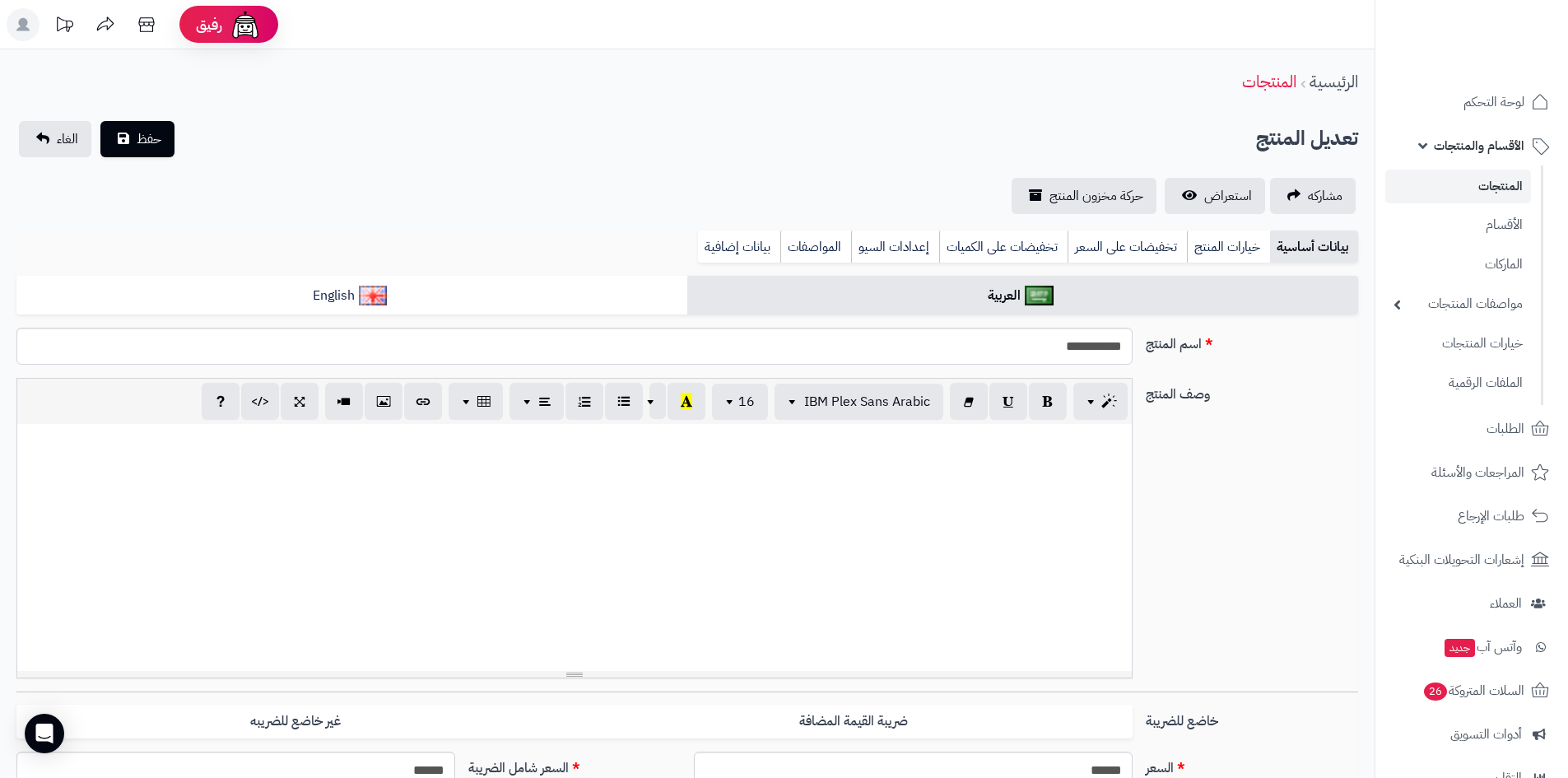
select select
click at [1203, 202] on link "استعراض" at bounding box center [1214, 196] width 100 height 36
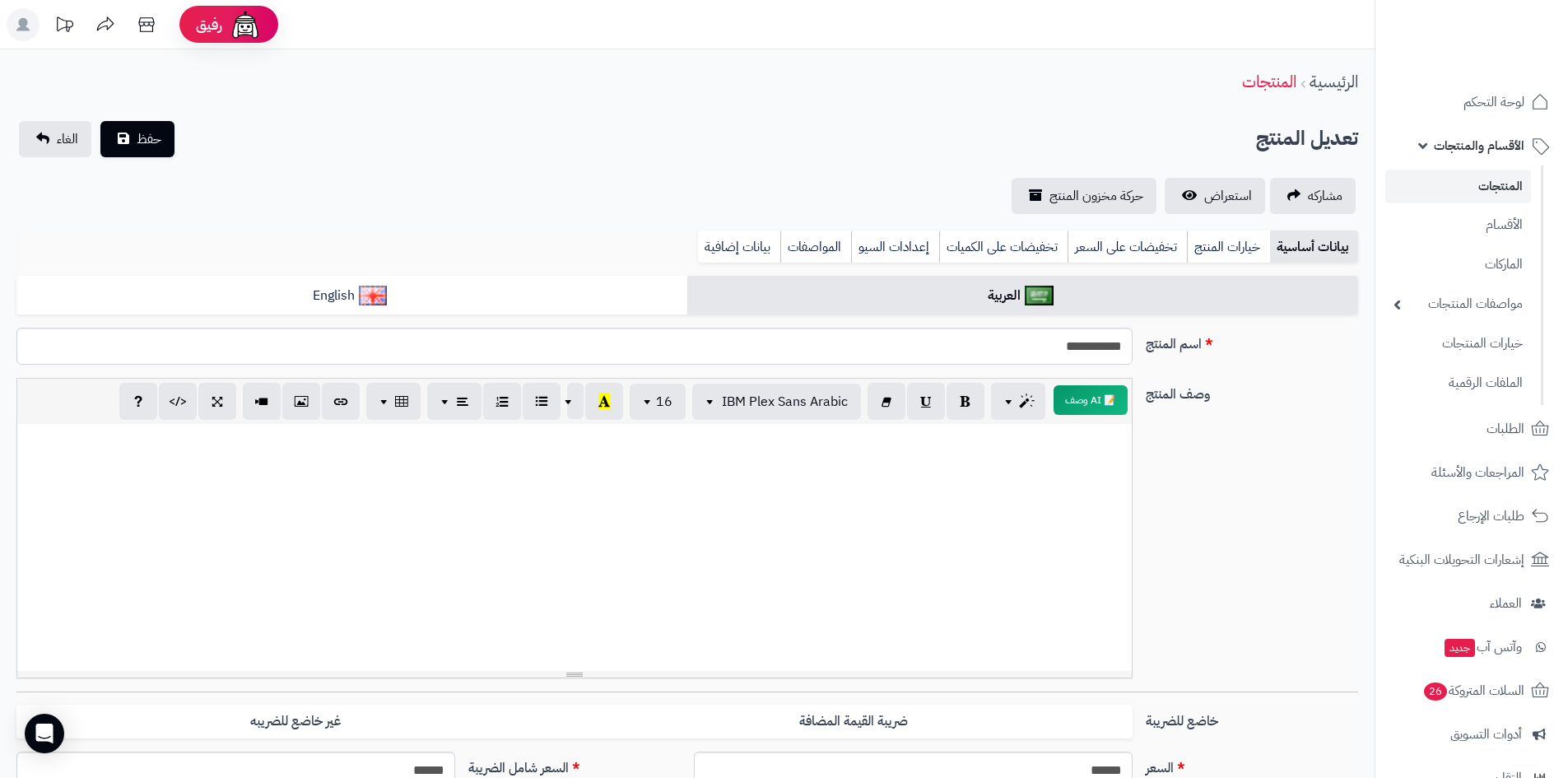
click at [1510, 146] on span "الأقسام والمنتجات" at bounding box center [1479, 146] width 90 height 23
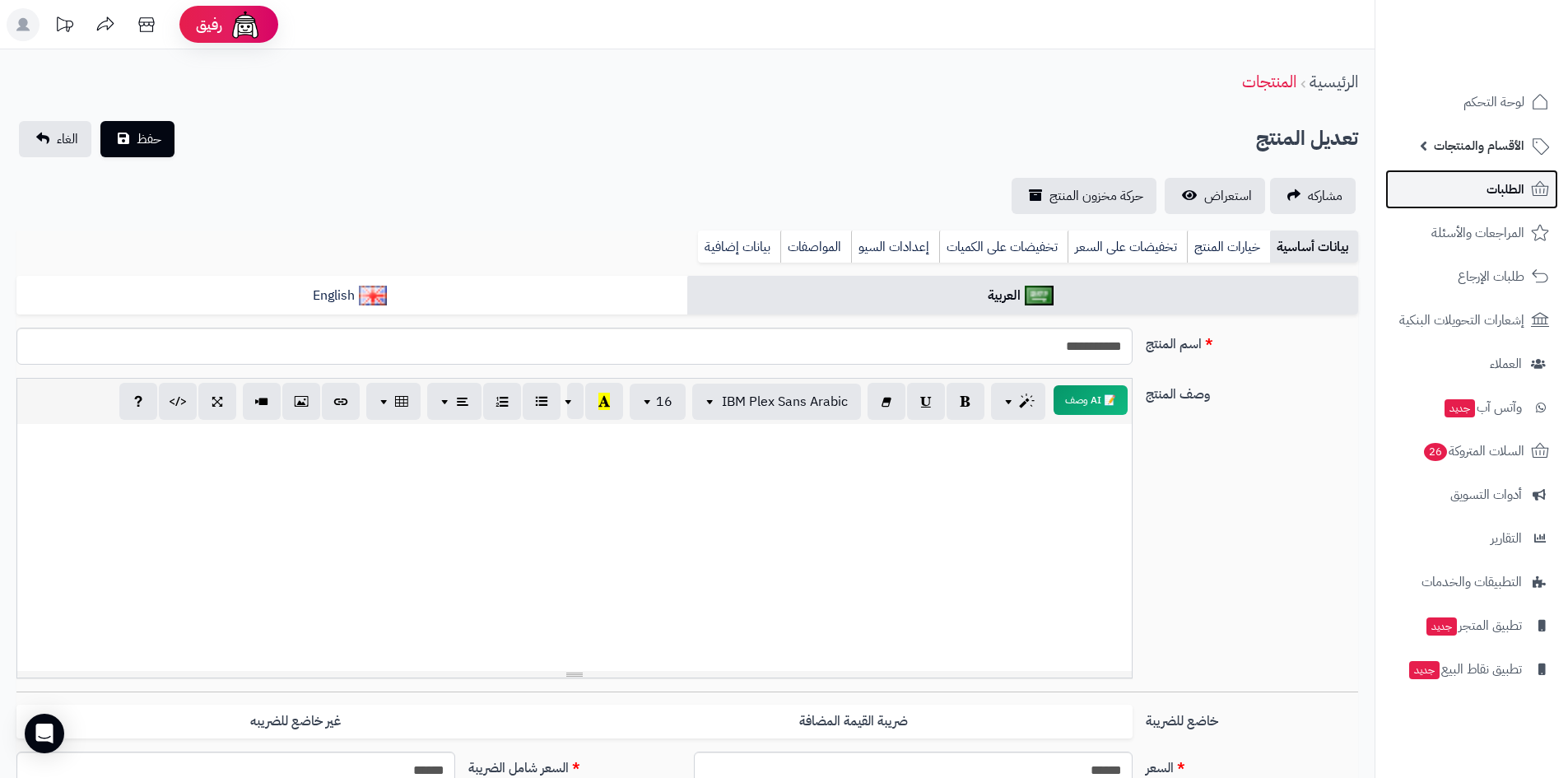
click at [1507, 187] on span "الطلبات" at bounding box center [1506, 190] width 38 height 23
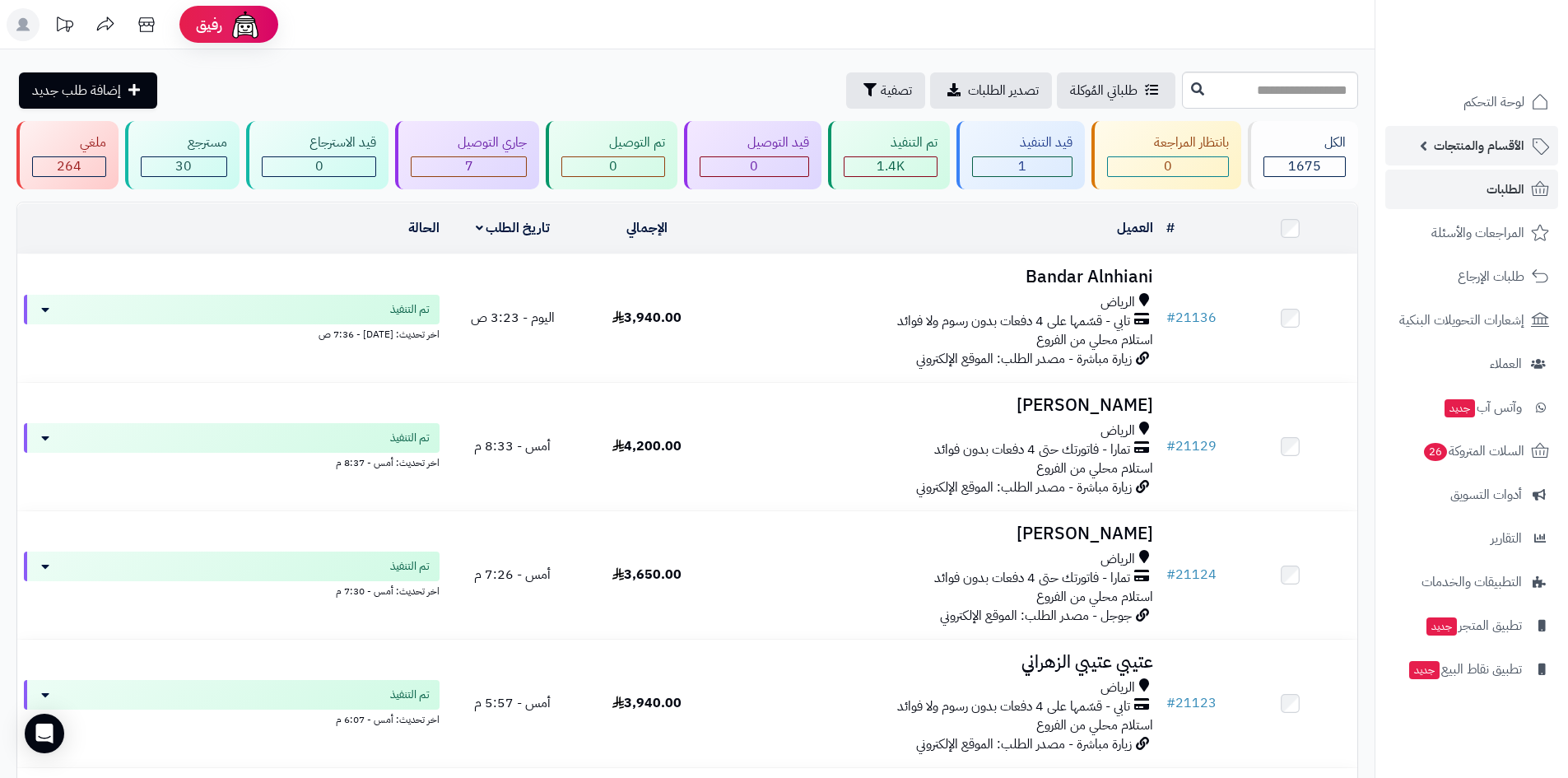
click at [1481, 136] on span "الأقسام والمنتجات" at bounding box center [1479, 146] width 90 height 23
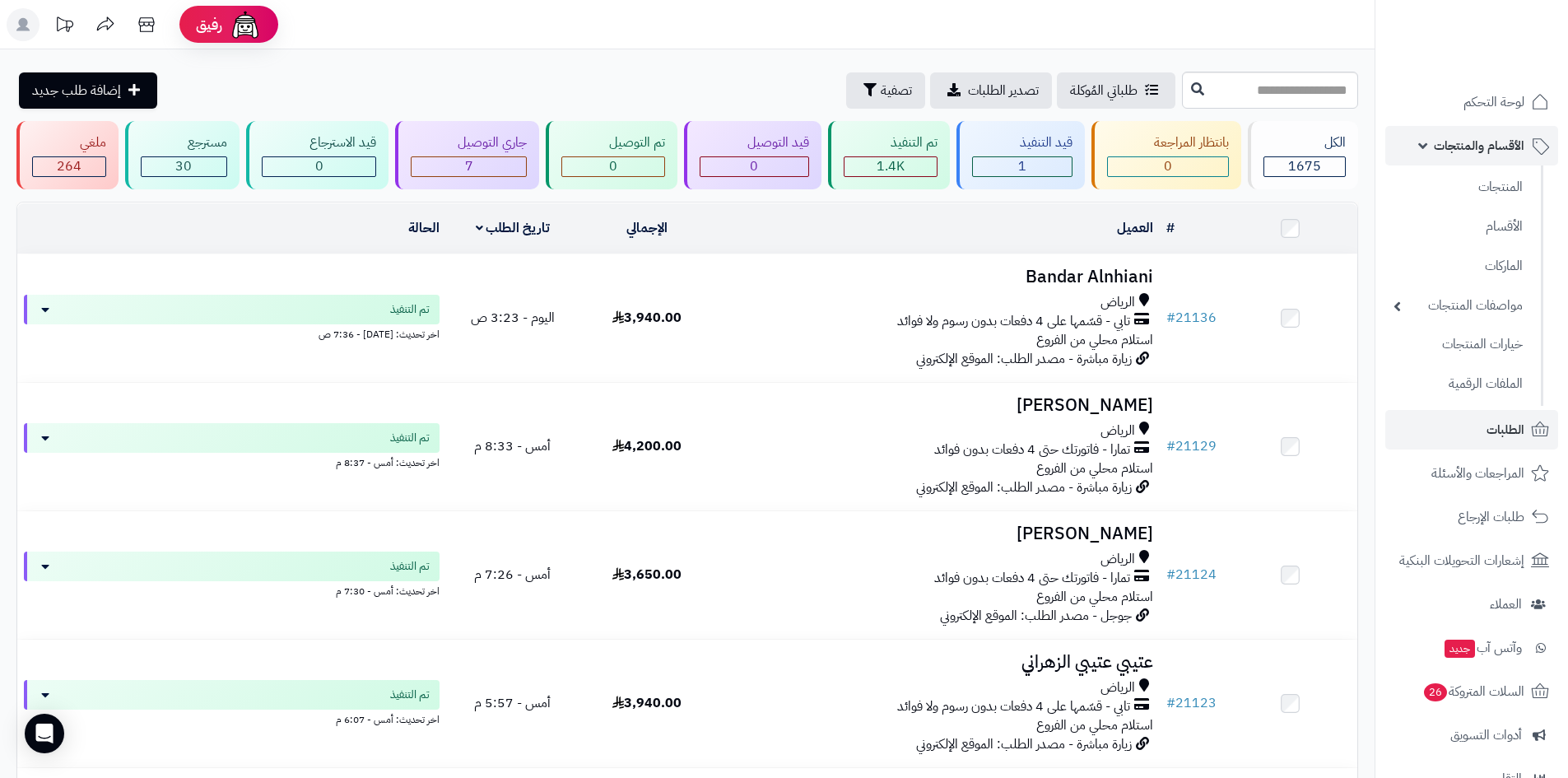
click at [1493, 147] on span "الأقسام والمنتجات" at bounding box center [1479, 146] width 90 height 23
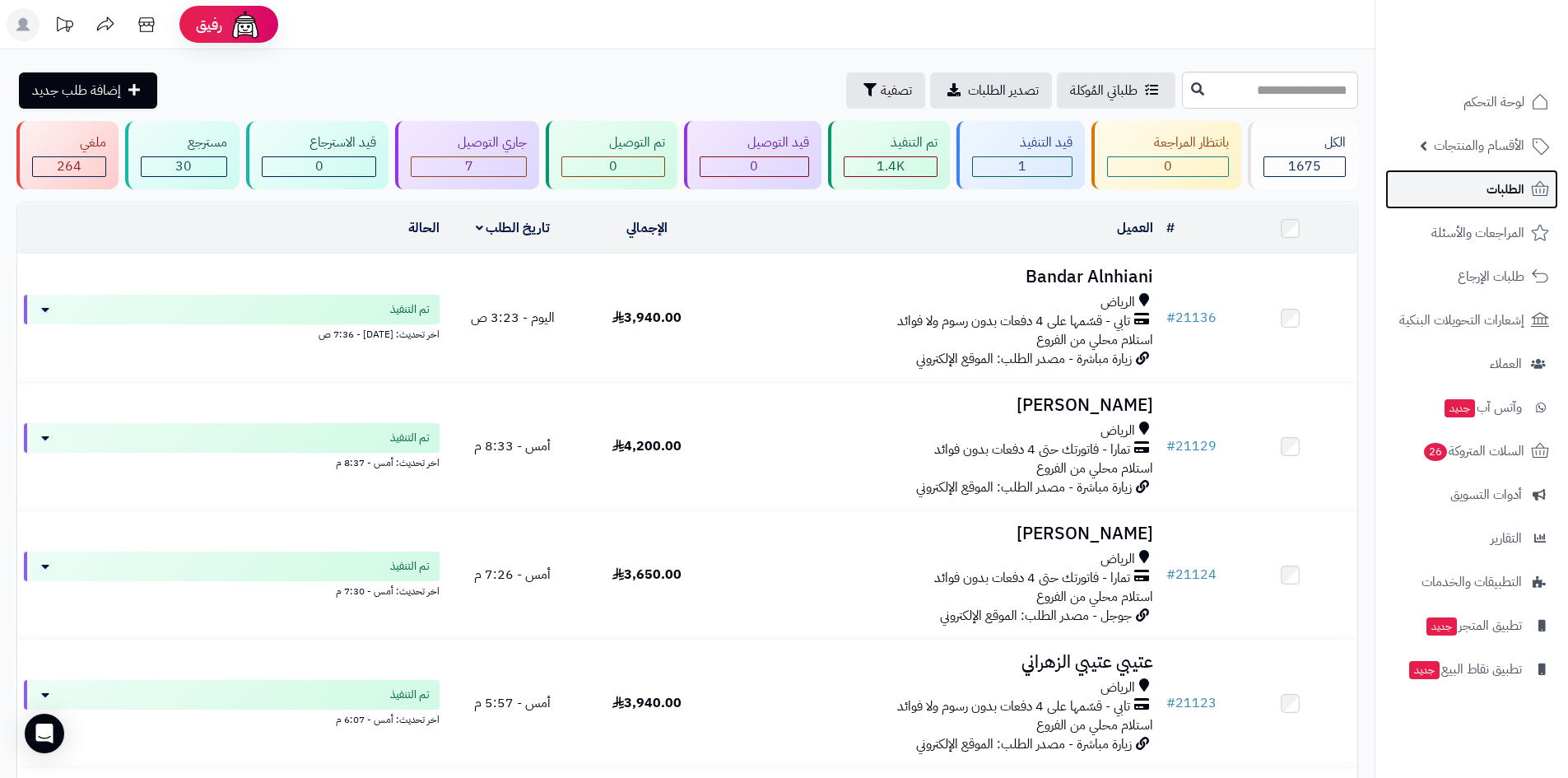
click at [1491, 184] on span "الطلبات" at bounding box center [1506, 190] width 38 height 23
click at [1491, 190] on span "الطلبات" at bounding box center [1506, 190] width 38 height 23
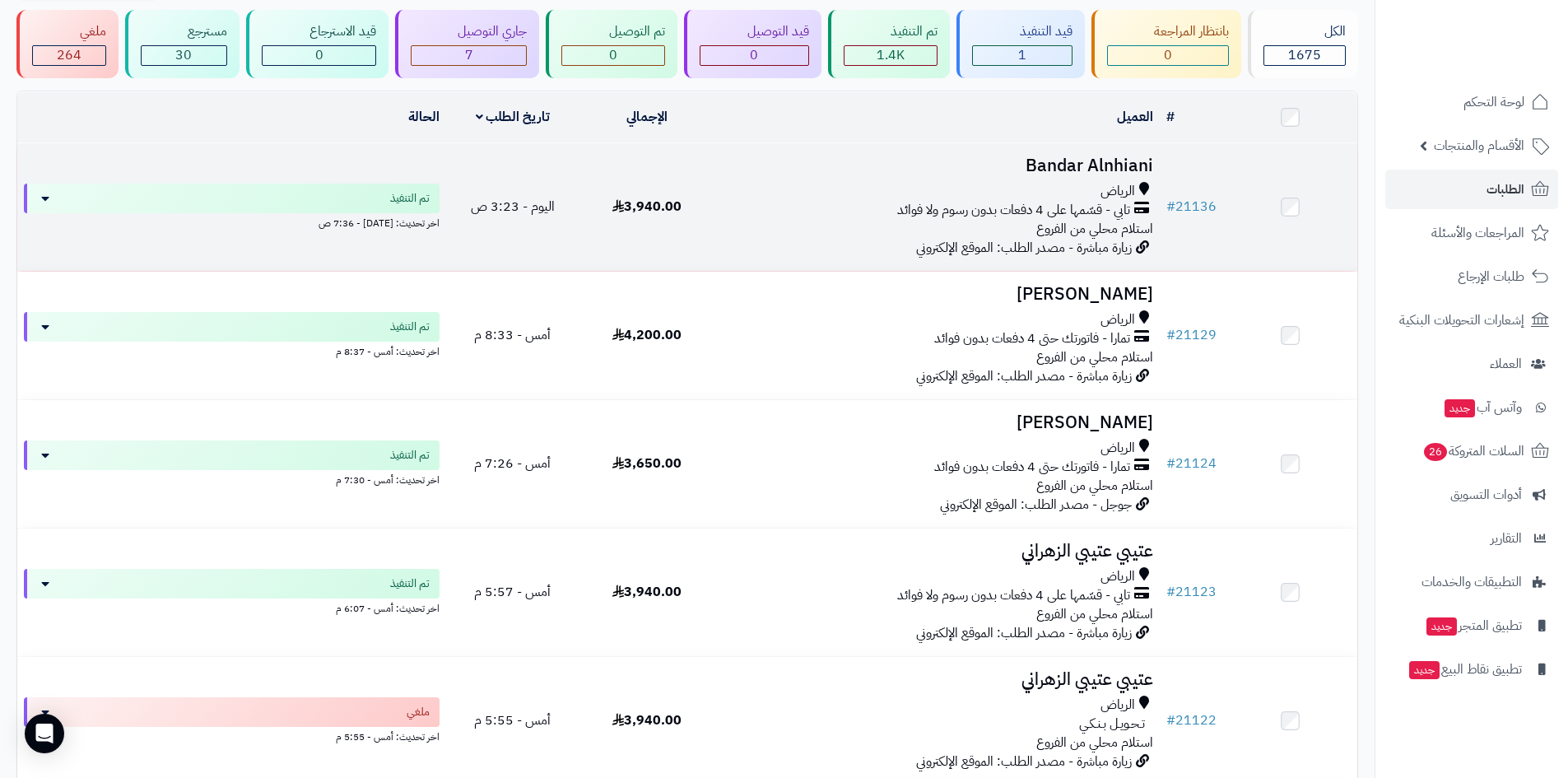
scroll to position [82, 0]
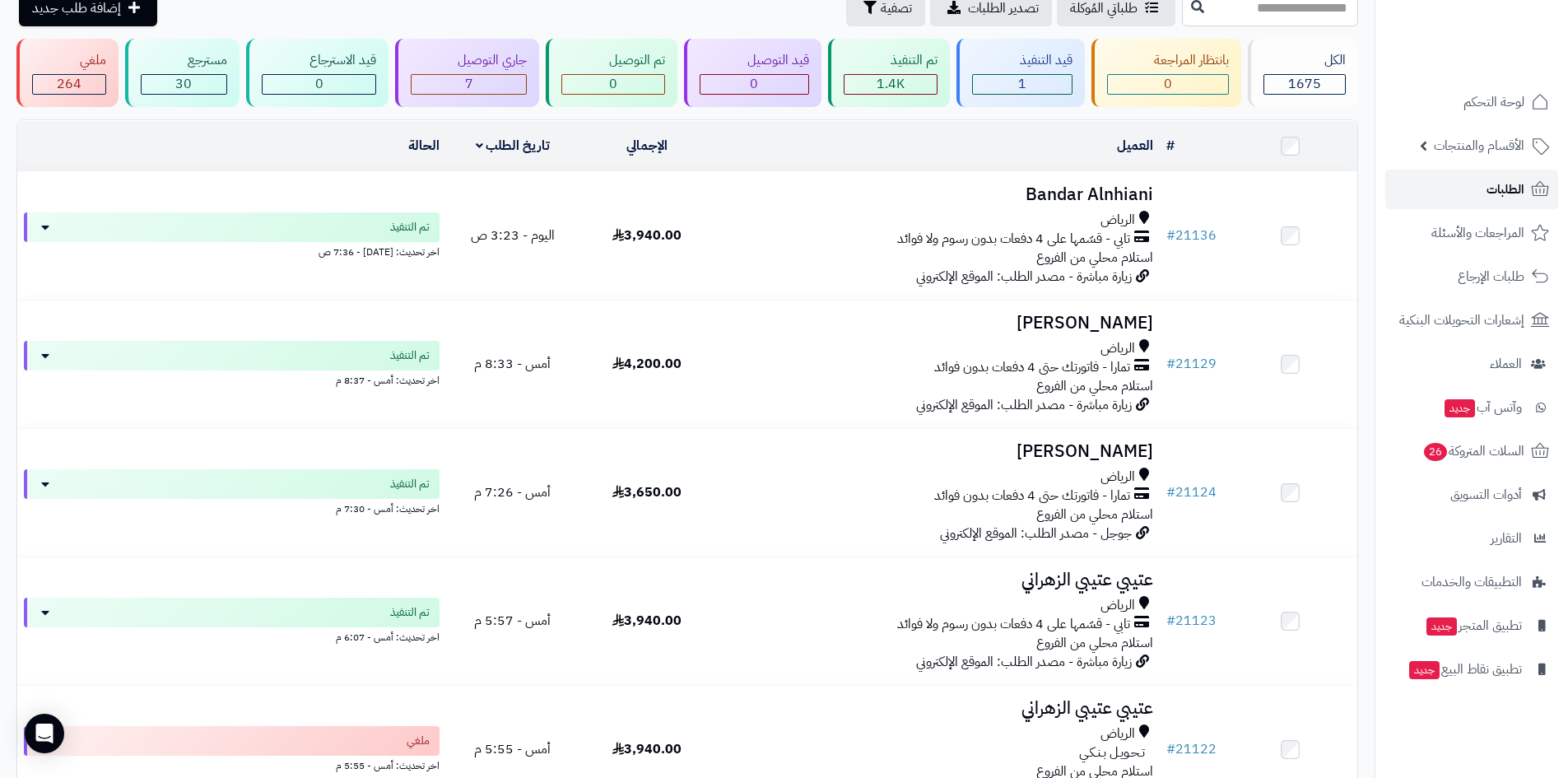
click at [1507, 195] on span "الطلبات" at bounding box center [1506, 190] width 38 height 23
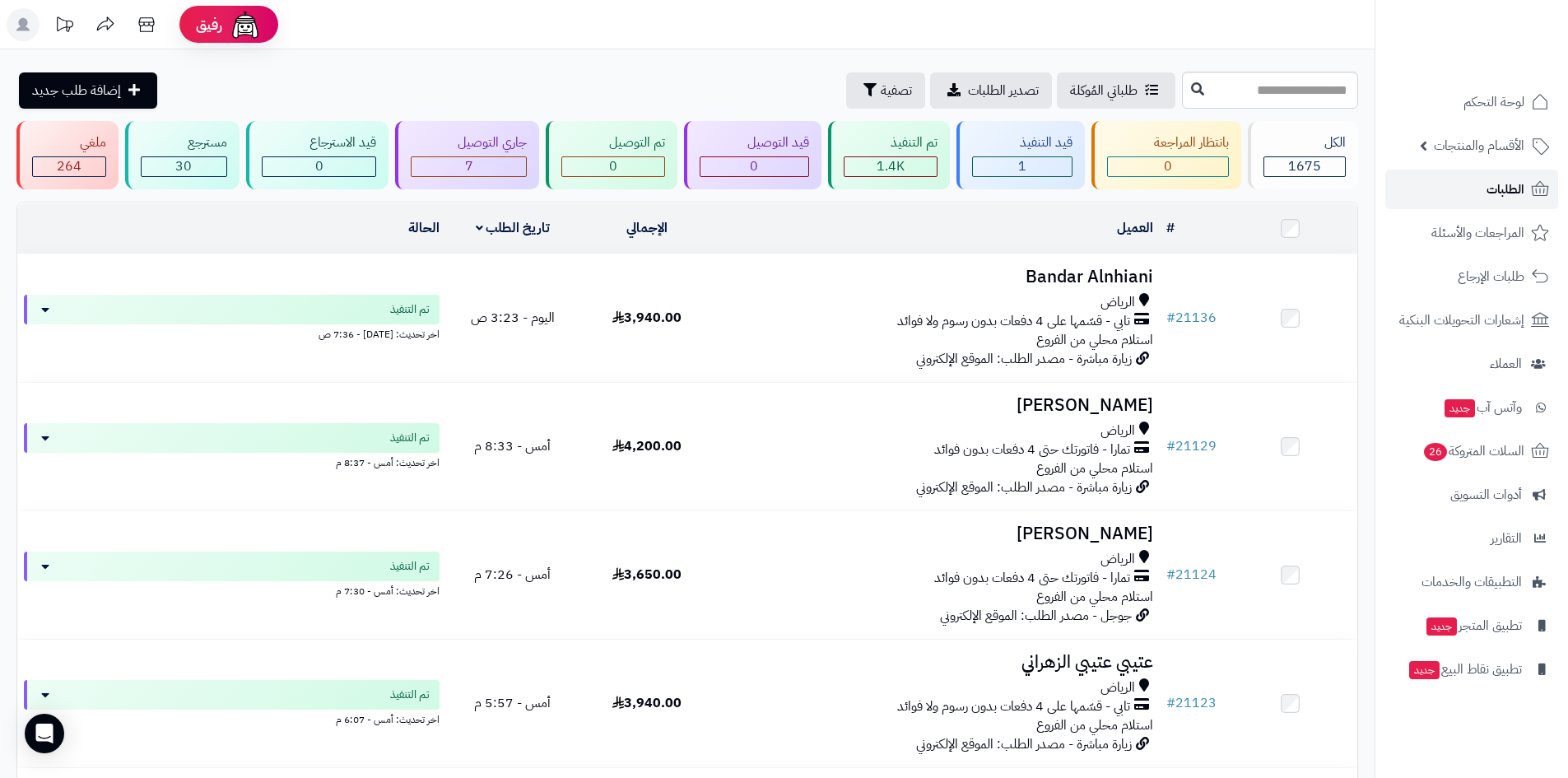
click at [1471, 187] on link "الطلبات" at bounding box center [1471, 190] width 173 height 40
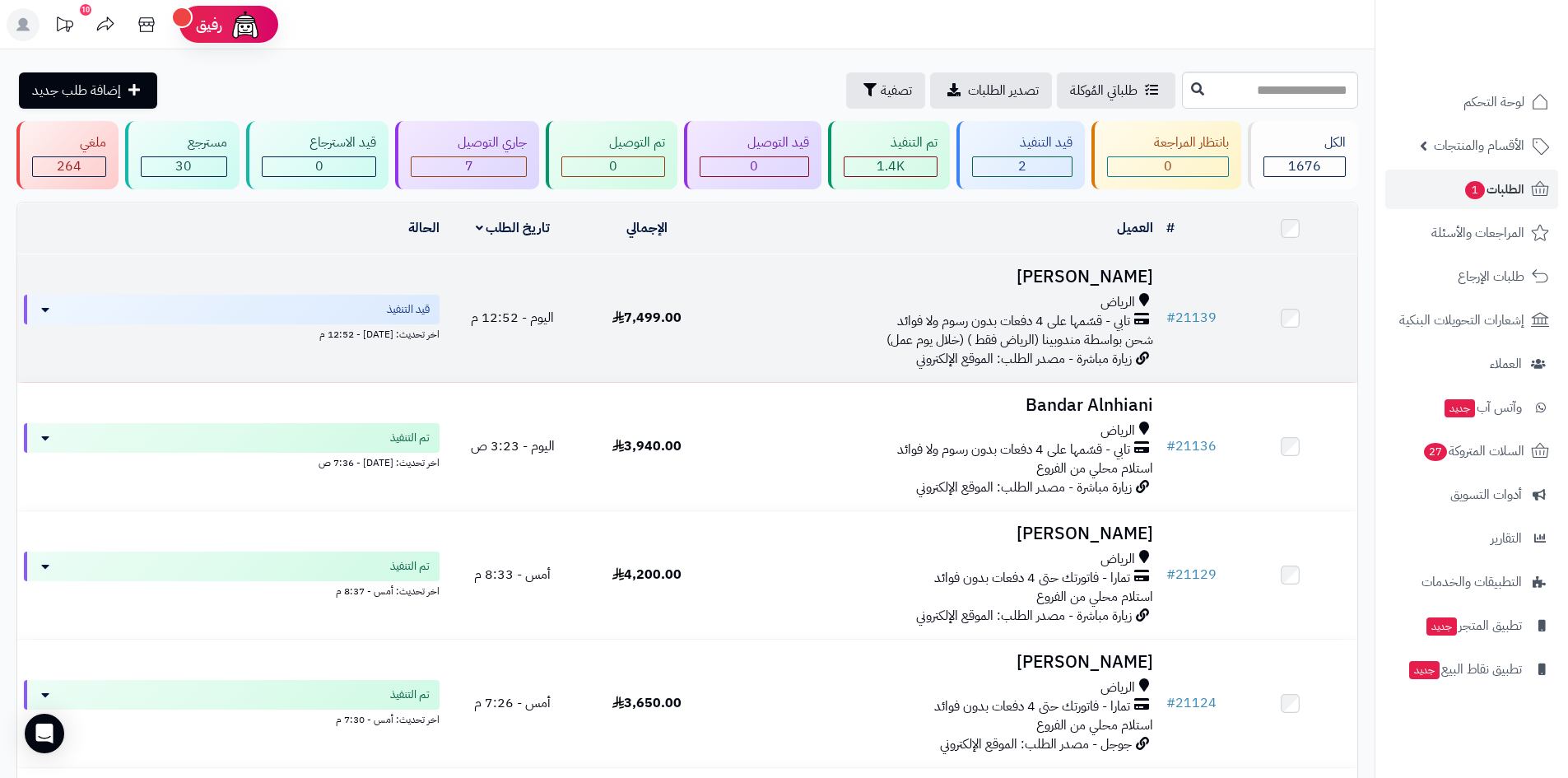
click at [816, 294] on div "الرياض" at bounding box center [936, 302] width 433 height 19
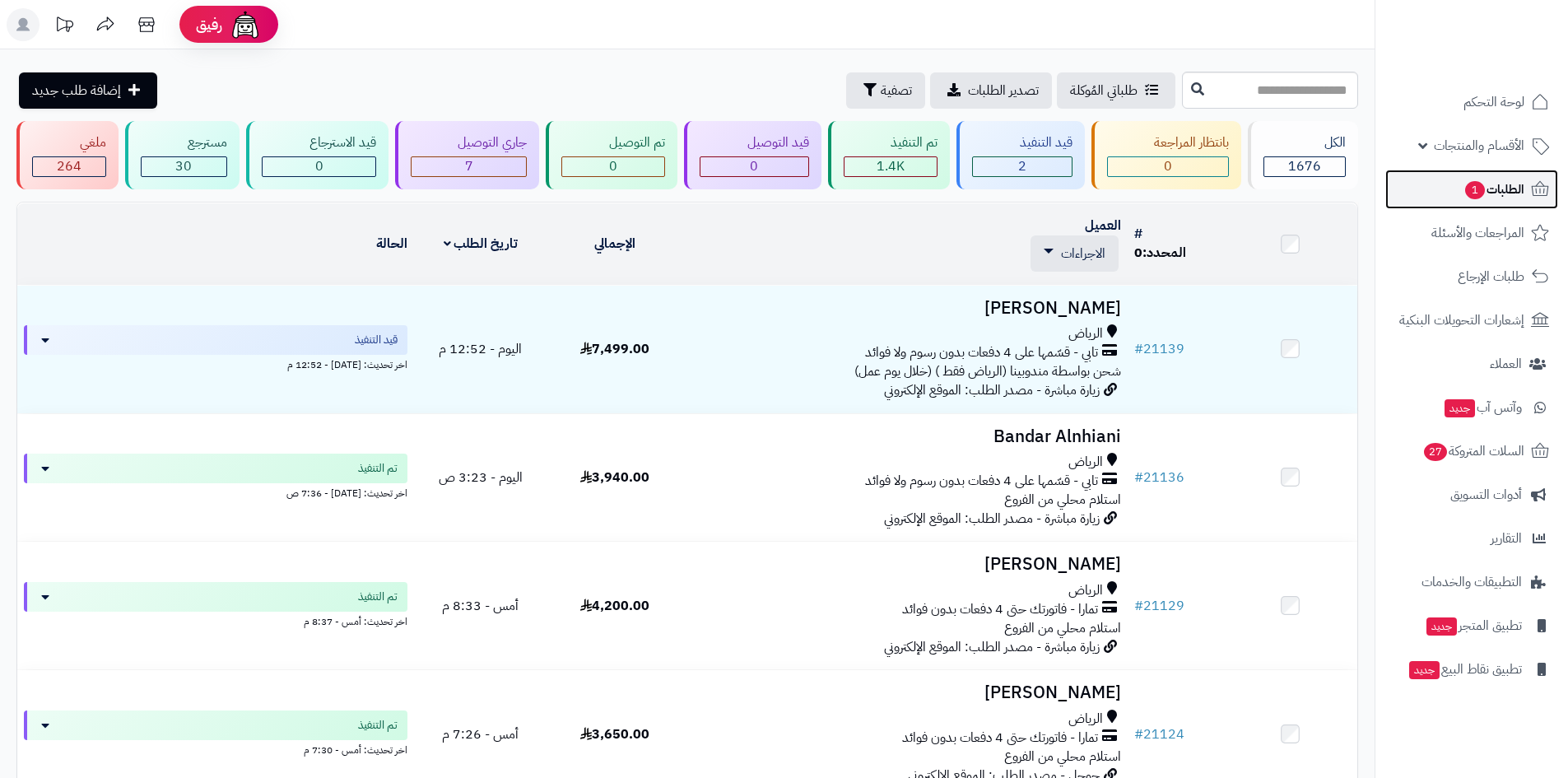
click at [1503, 196] on span "الطلبات 1" at bounding box center [1494, 190] width 61 height 23
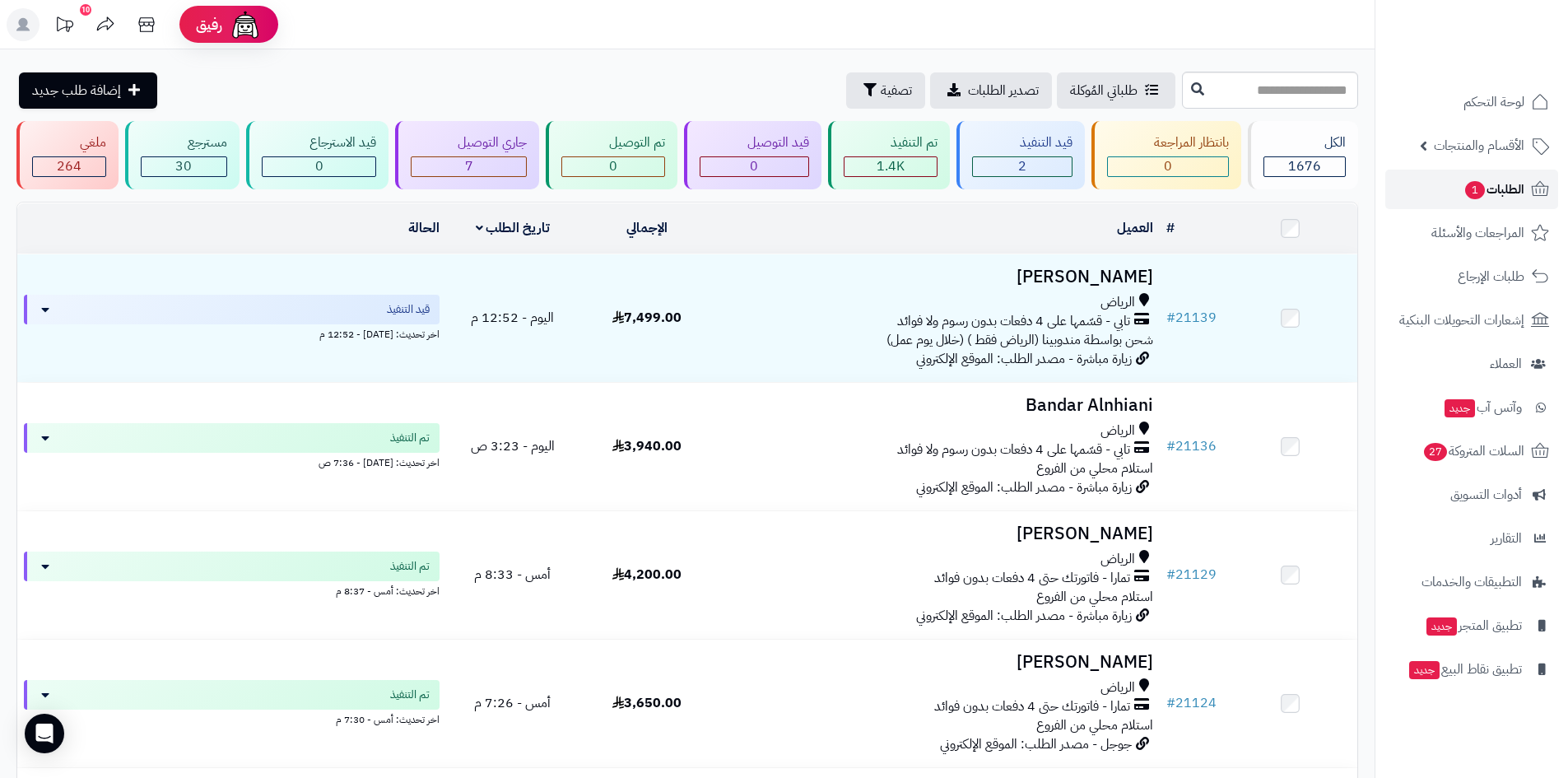
click at [1463, 183] on span "الطلبات 1" at bounding box center [1494, 190] width 61 height 23
click at [1491, 187] on span "الطلبات 1" at bounding box center [1494, 190] width 61 height 23
click at [1492, 193] on span "الطلبات 1" at bounding box center [1494, 190] width 61 height 23
click at [1467, 184] on span "1" at bounding box center [1475, 190] width 20 height 18
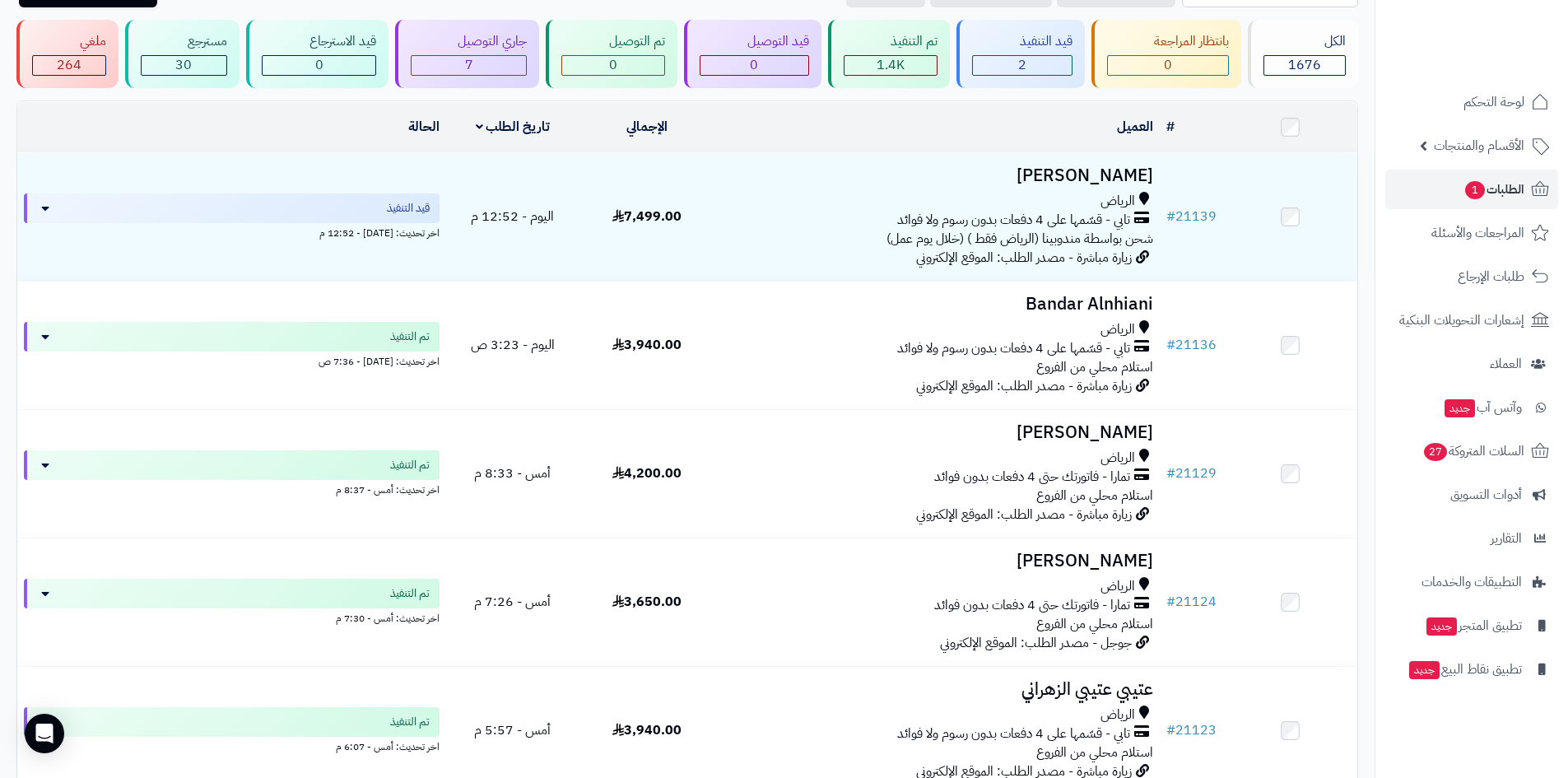
scroll to position [82, 0]
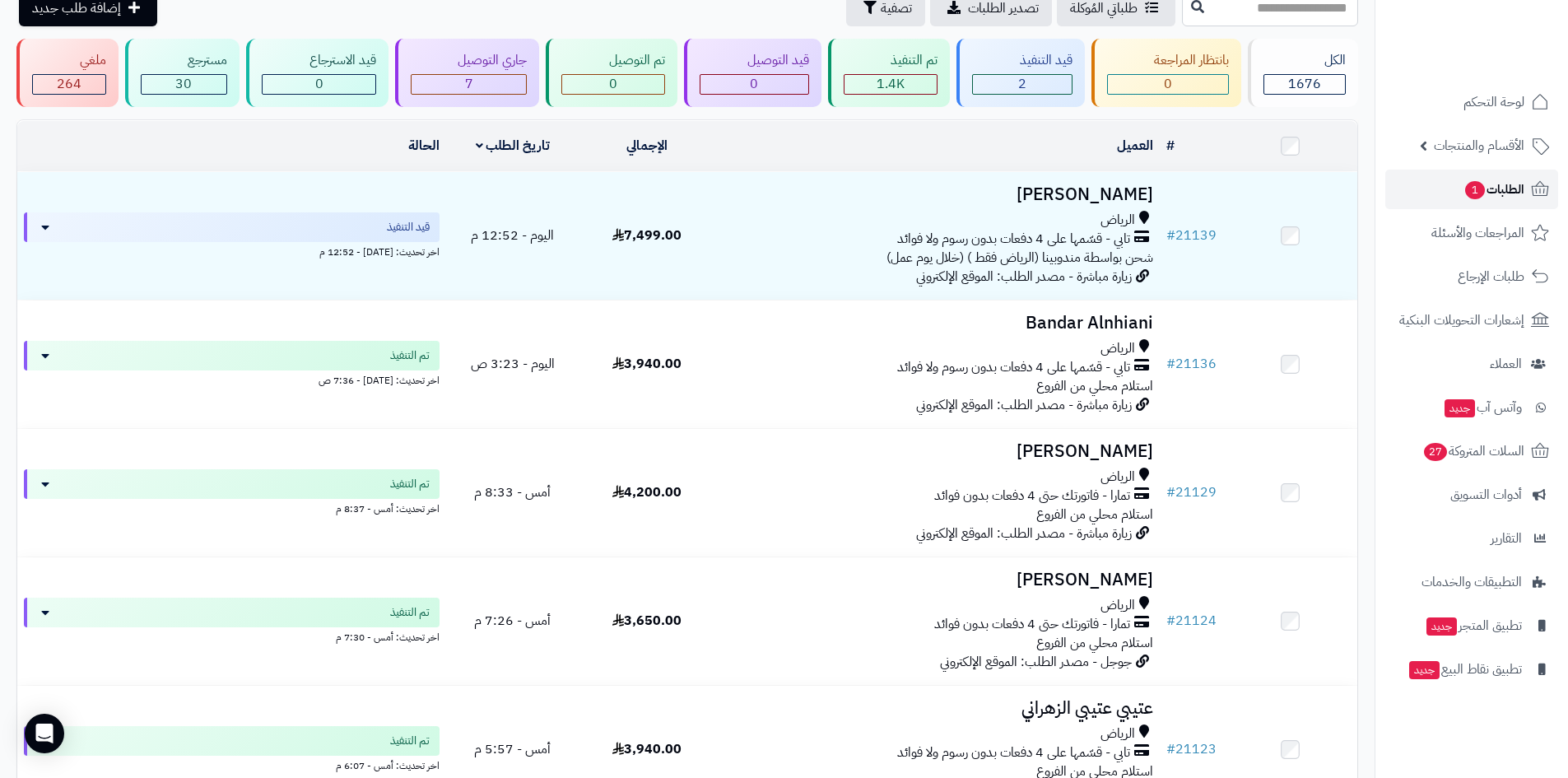
click at [1477, 184] on span "1" at bounding box center [1475, 190] width 20 height 18
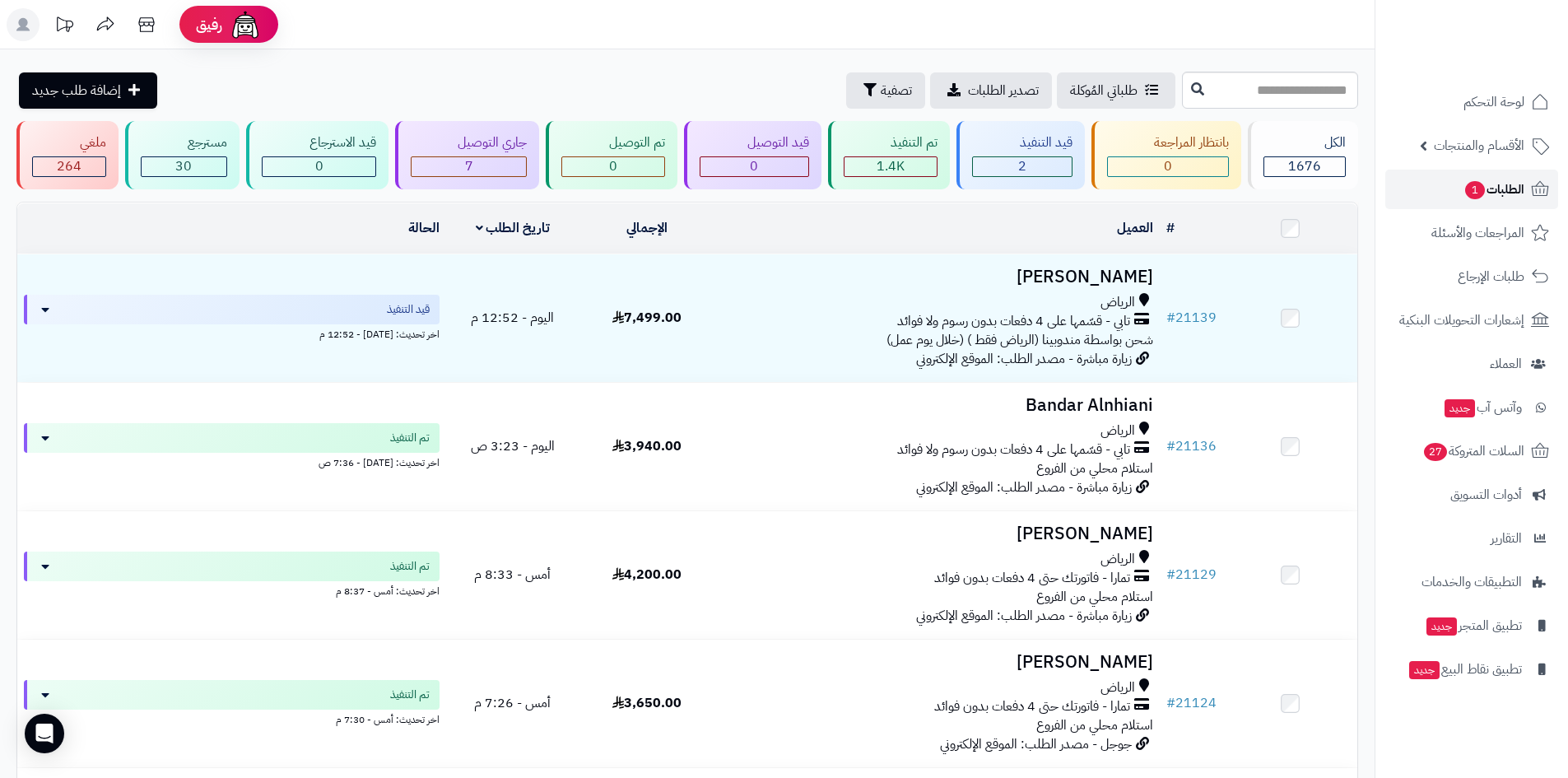
click at [1498, 190] on span "الطلبات 1" at bounding box center [1494, 190] width 61 height 23
click at [1465, 190] on span "1" at bounding box center [1475, 190] width 20 height 18
click at [1463, 196] on span "الطلبات 1" at bounding box center [1494, 190] width 61 height 23
click at [1475, 192] on span "1" at bounding box center [1475, 190] width 20 height 18
click at [1470, 193] on span "1" at bounding box center [1475, 190] width 20 height 18
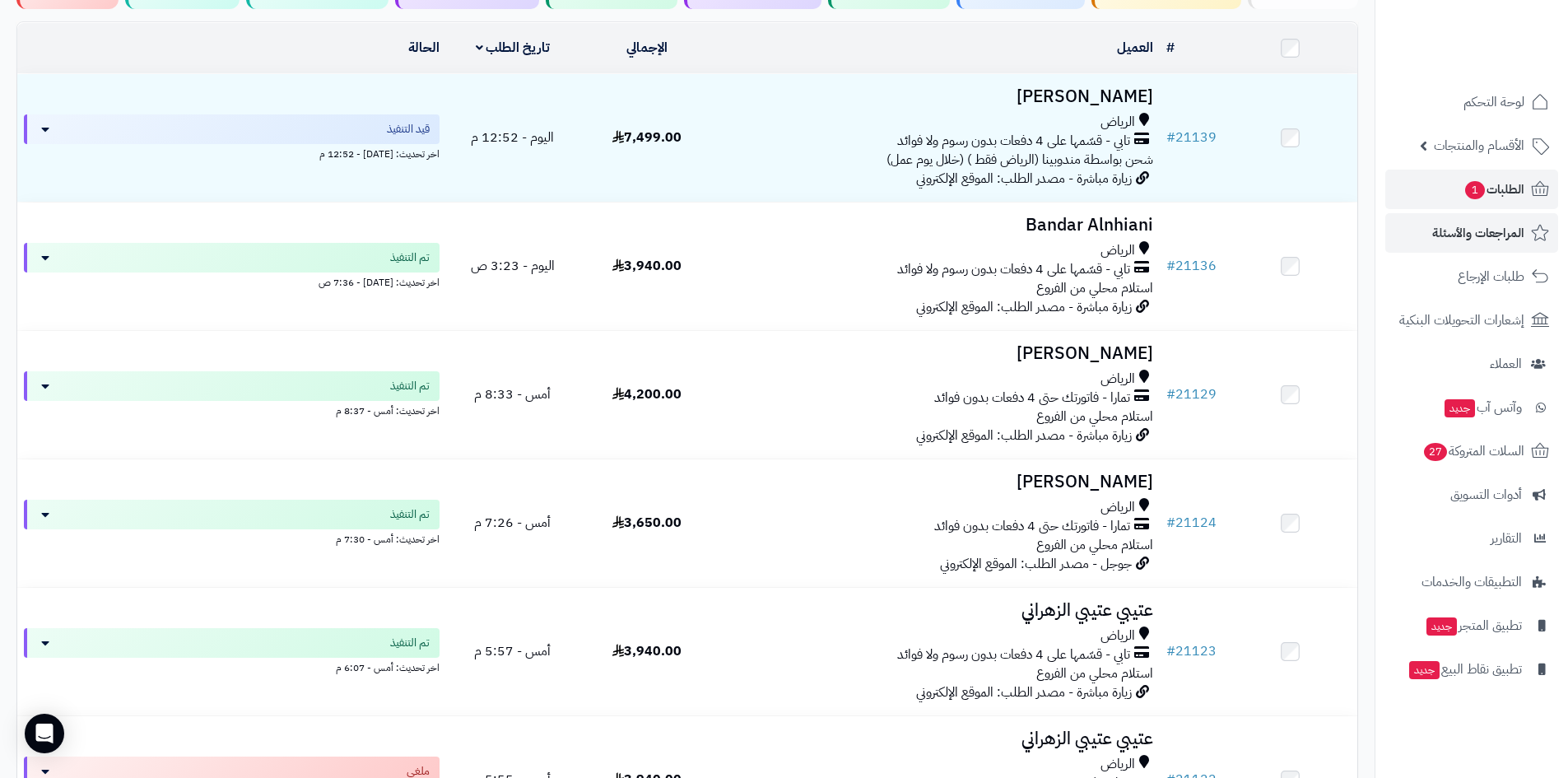
scroll to position [82, 0]
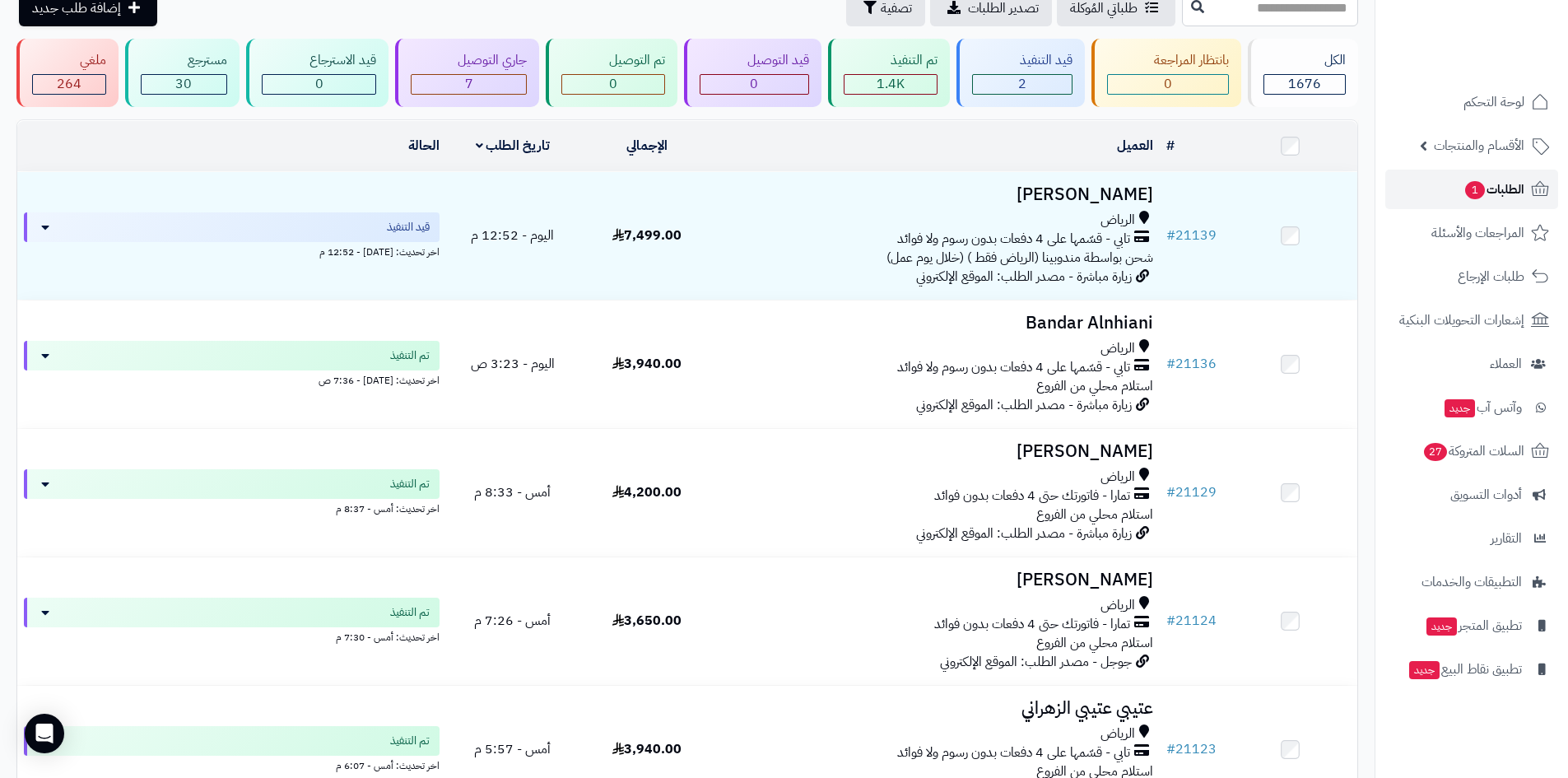
click at [1486, 185] on span "الطلبات 1" at bounding box center [1494, 190] width 61 height 23
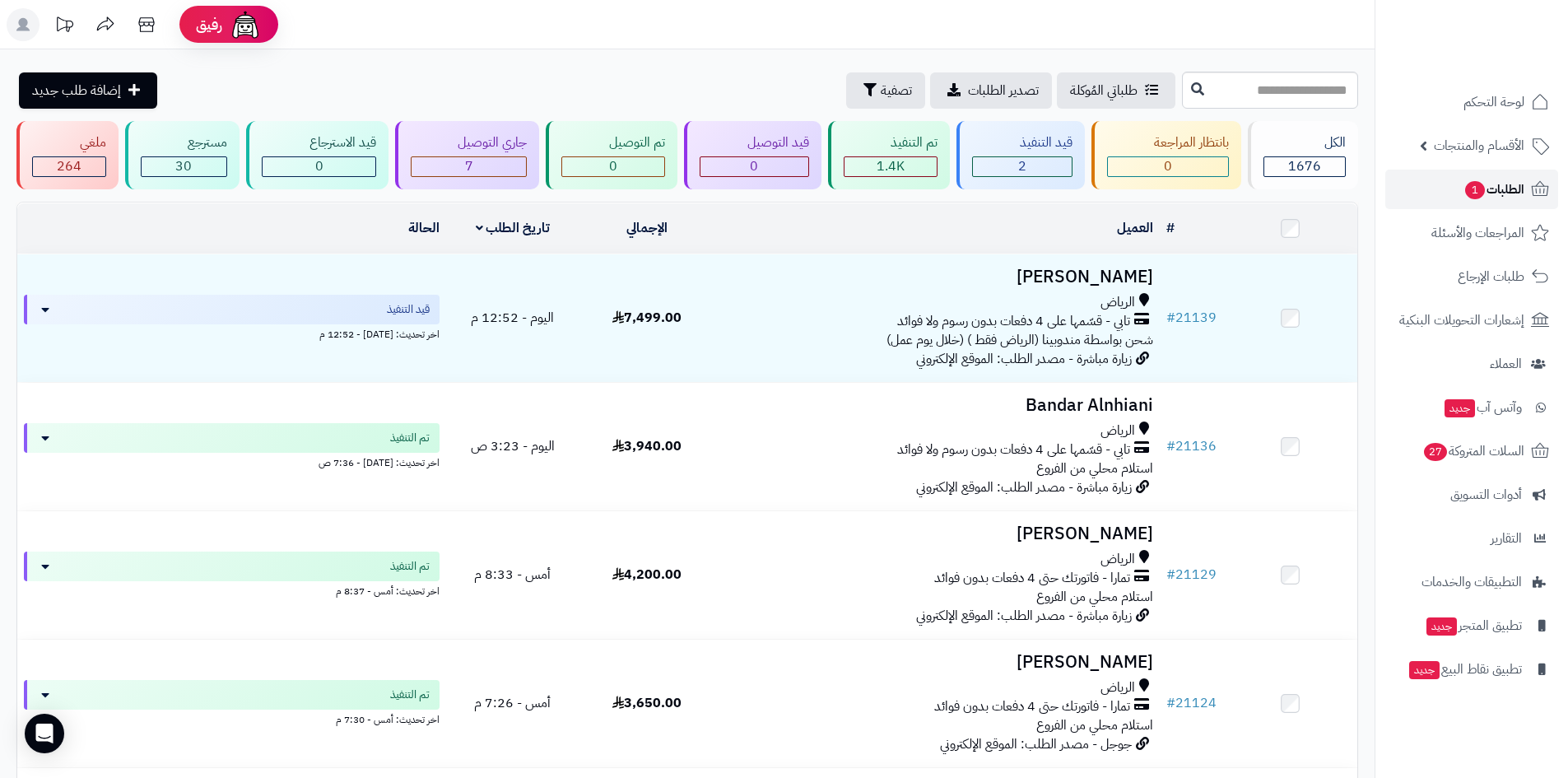
click at [1499, 181] on span "الطلبات 1" at bounding box center [1494, 190] width 61 height 23
